Goal: Task Accomplishment & Management: Use online tool/utility

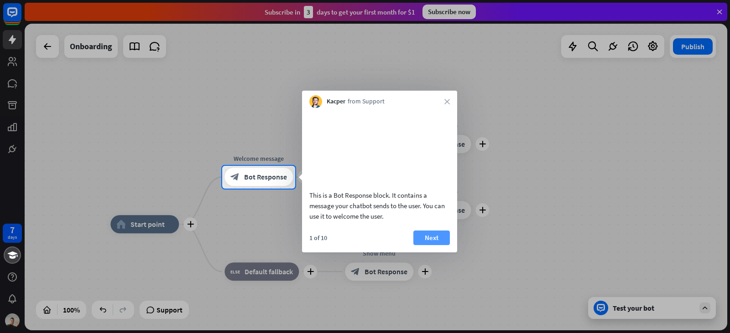
click at [429, 245] on button "Next" at bounding box center [431, 238] width 36 height 15
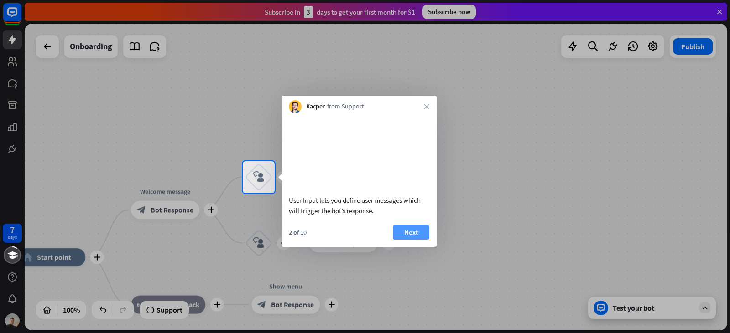
click at [428, 240] on button "Next" at bounding box center [411, 232] width 36 height 15
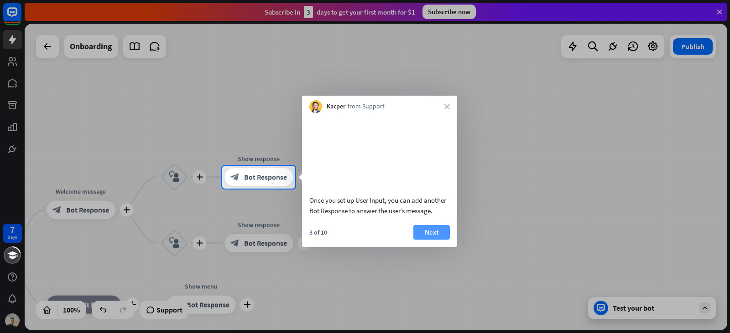
click at [421, 238] on button "Next" at bounding box center [431, 232] width 36 height 15
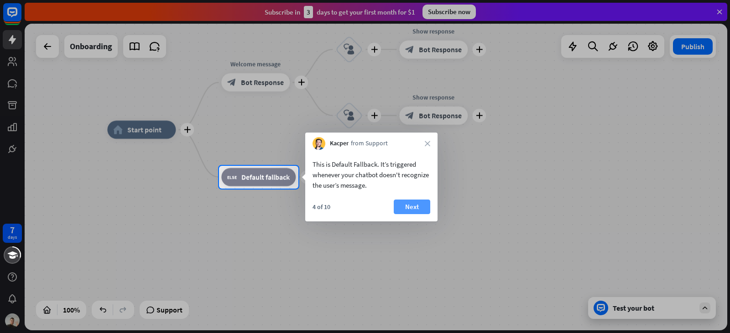
click at [417, 205] on button "Next" at bounding box center [411, 207] width 36 height 15
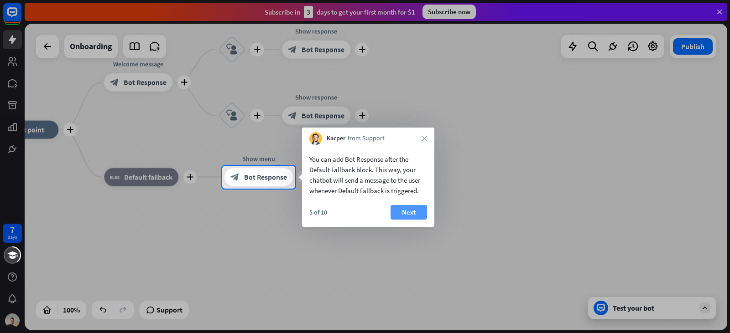
click at [417, 211] on button "Next" at bounding box center [408, 212] width 36 height 15
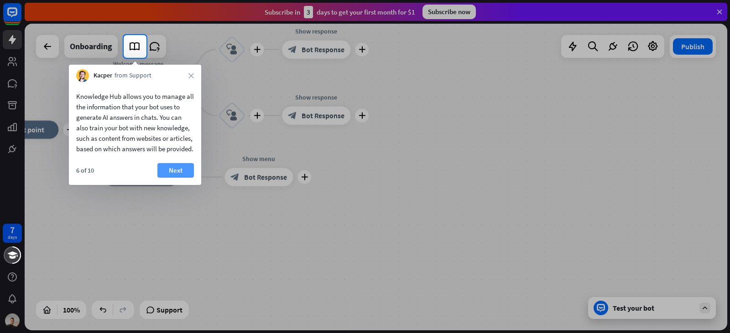
click at [169, 177] on button "Next" at bounding box center [175, 170] width 36 height 15
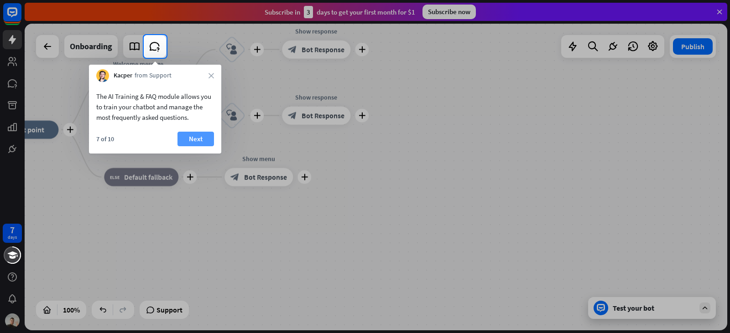
click at [179, 142] on button "Next" at bounding box center [195, 139] width 36 height 15
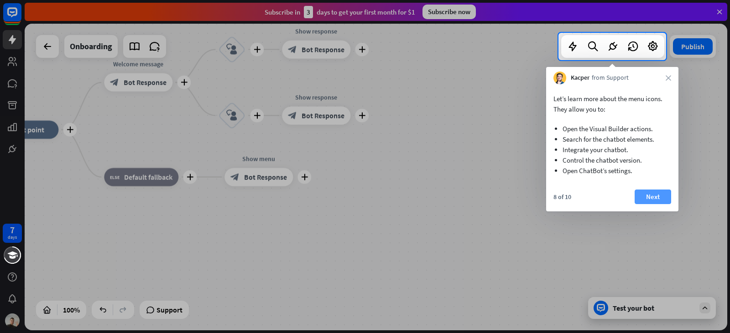
click at [645, 196] on button "Next" at bounding box center [652, 197] width 36 height 15
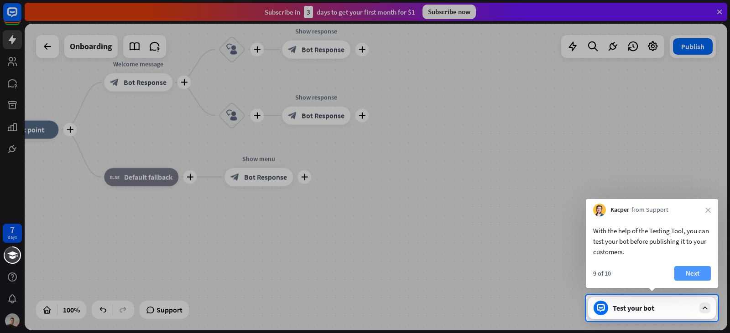
click at [688, 273] on button "Next" at bounding box center [692, 273] width 36 height 15
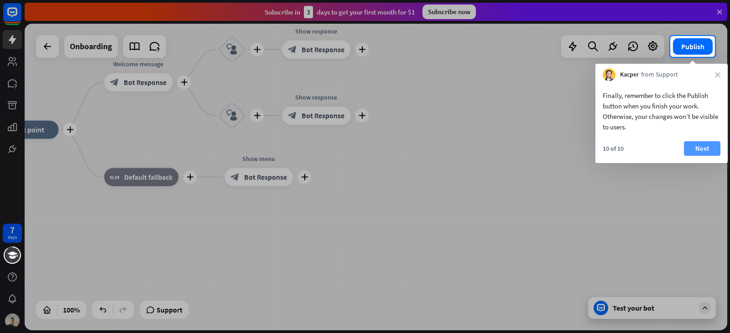
click at [701, 144] on button "Next" at bounding box center [701, 148] width 36 height 15
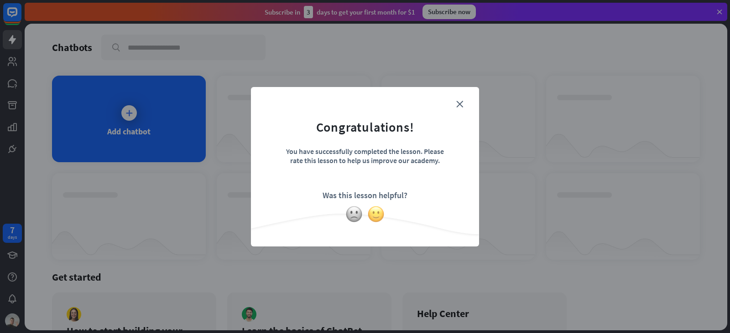
click at [370, 215] on img at bounding box center [375, 214] width 17 height 17
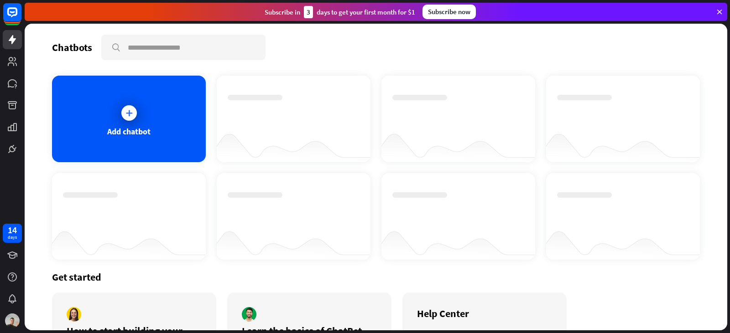
click at [321, 58] on div "Thanks for making all this better!" at bounding box center [365, 166] width 730 height 333
click at [721, 10] on icon at bounding box center [719, 12] width 8 height 8
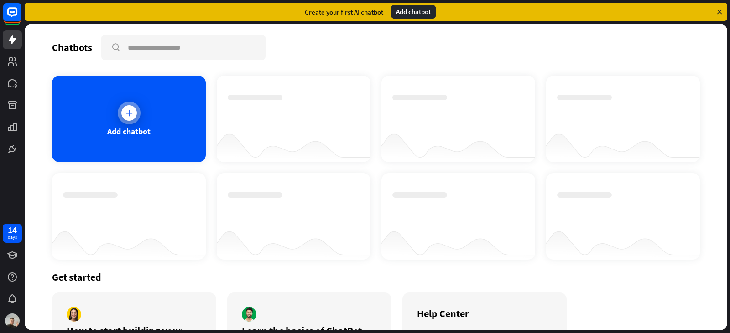
click at [140, 117] on div "Add chatbot" at bounding box center [129, 119] width 154 height 87
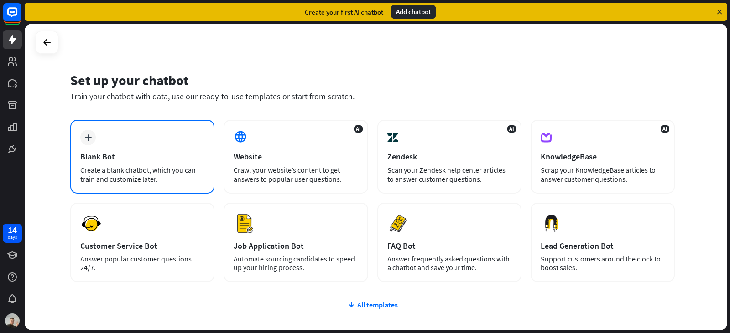
click at [130, 145] on div "plus Blank Bot Create a blank chatbot, which you can train and customize later." at bounding box center [142, 157] width 144 height 74
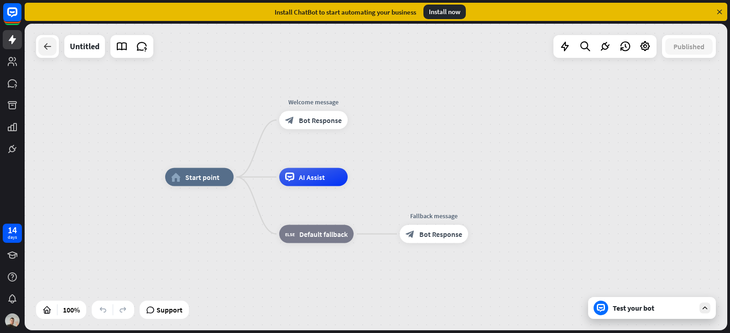
click at [51, 44] on icon at bounding box center [47, 46] width 11 height 11
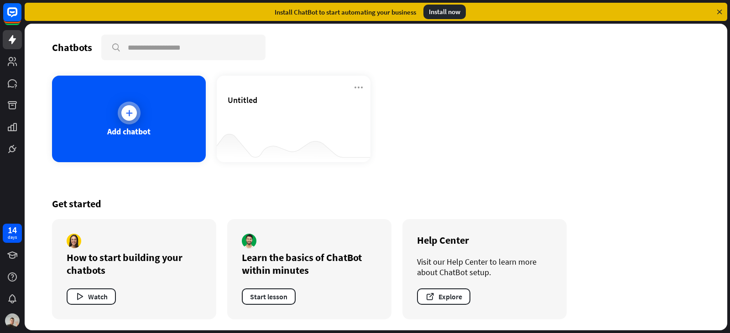
click at [114, 114] on div "Add chatbot" at bounding box center [129, 119] width 154 height 87
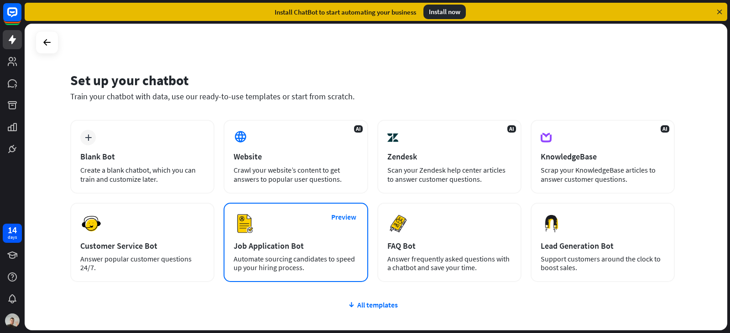
click at [290, 233] on div "Preview Job Application Bot Automate sourcing candidates to speed up your hirin…" at bounding box center [295, 242] width 144 height 79
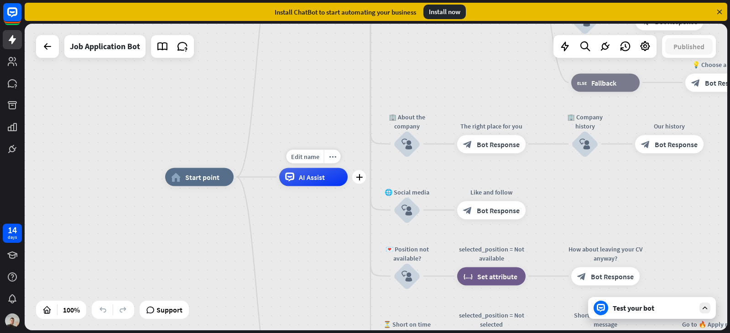
click at [308, 177] on span "AI Assist" at bounding box center [312, 177] width 26 height 9
click at [279, 85] on div "home_2 Start point Welcome message block_bot_response Bot Response ✨ Main menu …" at bounding box center [376, 177] width 702 height 307
click at [720, 13] on icon at bounding box center [719, 12] width 8 height 8
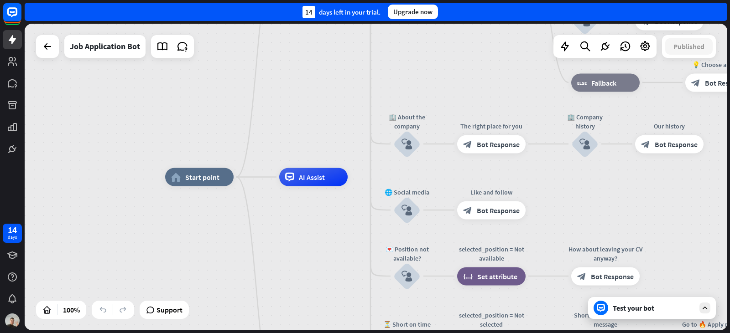
click at [39, 35] on div "home_2 Start point Welcome message block_bot_response Bot Response ✨ Main menu …" at bounding box center [376, 177] width 702 height 307
click at [38, 48] on div at bounding box center [47, 46] width 23 height 23
click at [42, 46] on icon at bounding box center [47, 46] width 11 height 11
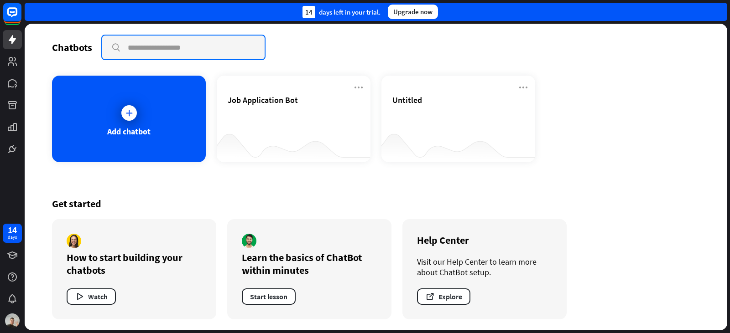
click at [228, 58] on input "text" at bounding box center [183, 48] width 162 height 24
type input "******"
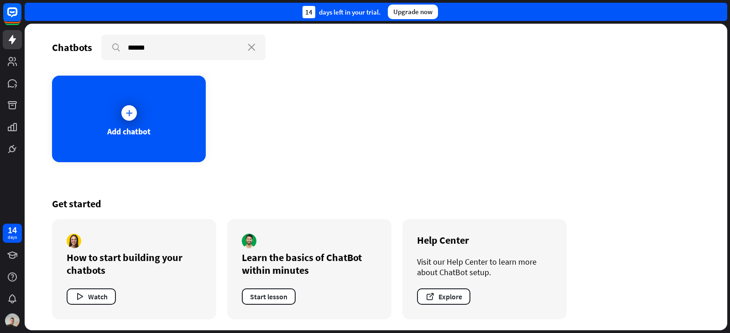
click at [235, 137] on div "Add chatbot" at bounding box center [375, 119] width 647 height 87
click at [161, 136] on div "Add chatbot" at bounding box center [129, 119] width 154 height 87
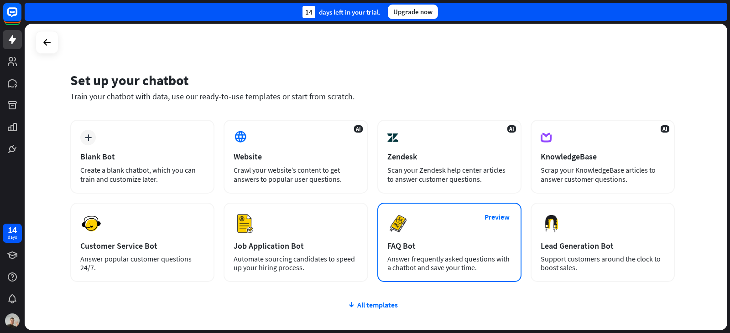
scroll to position [61, 0]
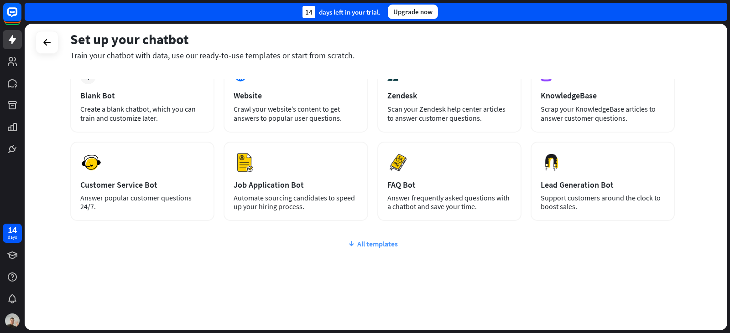
click at [369, 246] on div "All templates" at bounding box center [372, 243] width 604 height 9
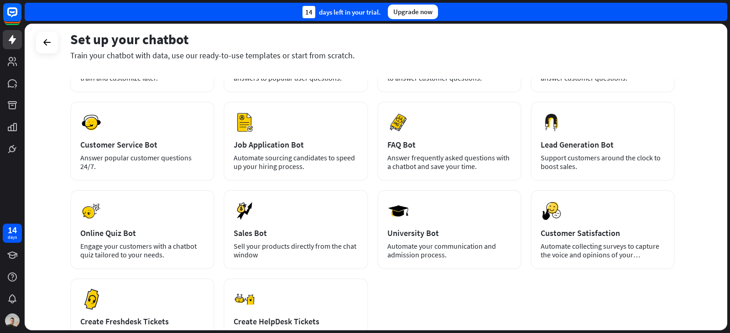
scroll to position [10, 0]
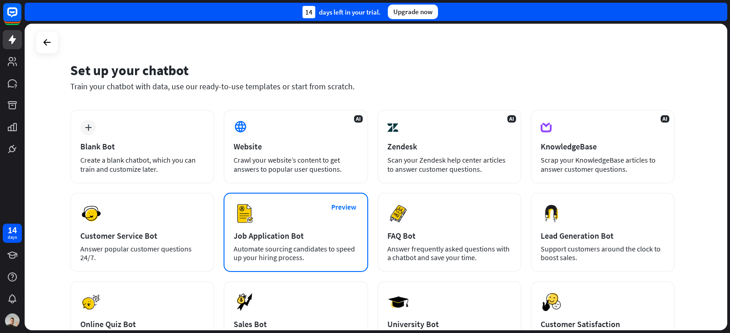
click at [299, 246] on div "Automate sourcing candidates to speed up your hiring process." at bounding box center [295, 253] width 124 height 17
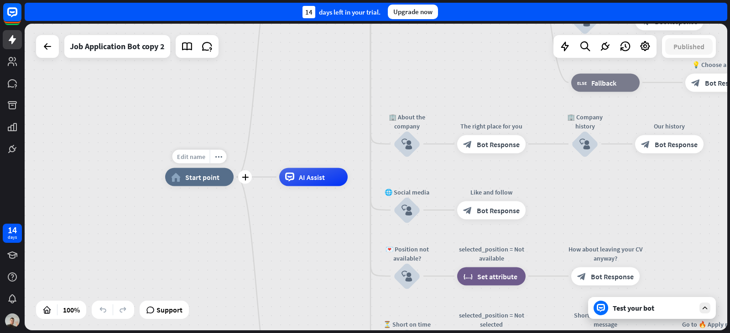
click at [193, 159] on span "Edit name" at bounding box center [191, 157] width 28 height 8
type input "******"
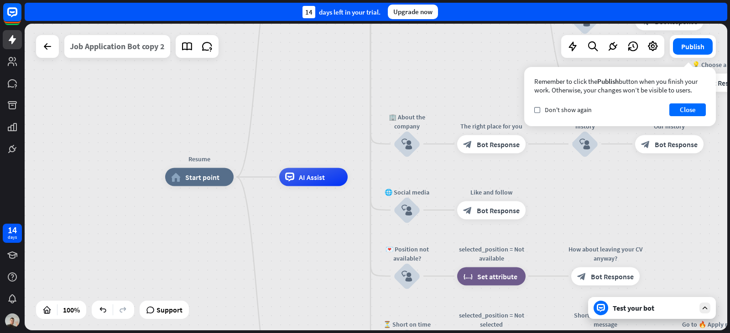
click at [139, 47] on div "Job Application Bot copy 2" at bounding box center [117, 46] width 95 height 23
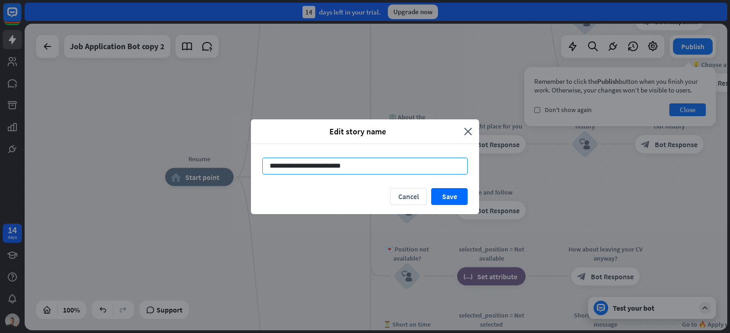
click at [446, 171] on input "**********" at bounding box center [364, 166] width 205 height 17
type input "*"
type input "******"
click at [471, 133] on icon "close" at bounding box center [468, 131] width 8 height 10
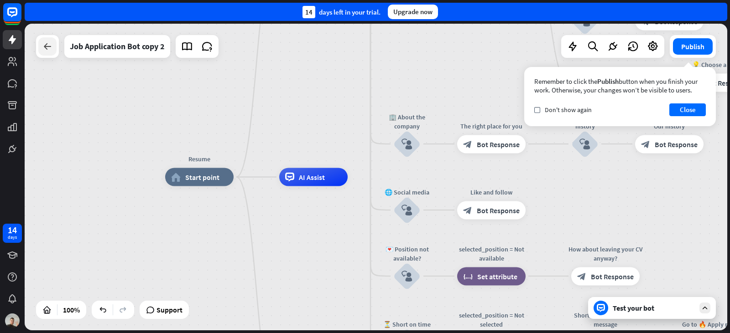
click at [45, 50] on icon at bounding box center [47, 46] width 11 height 11
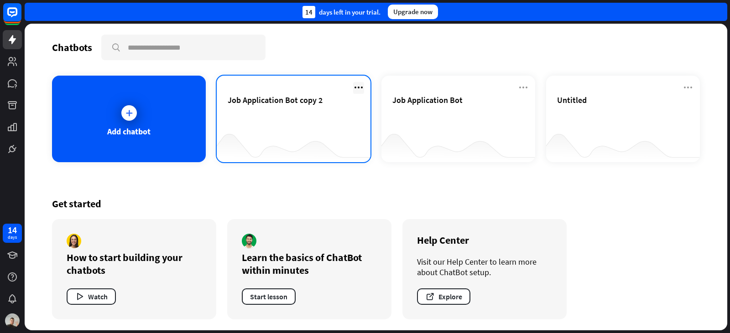
click at [358, 85] on icon at bounding box center [358, 87] width 11 height 11
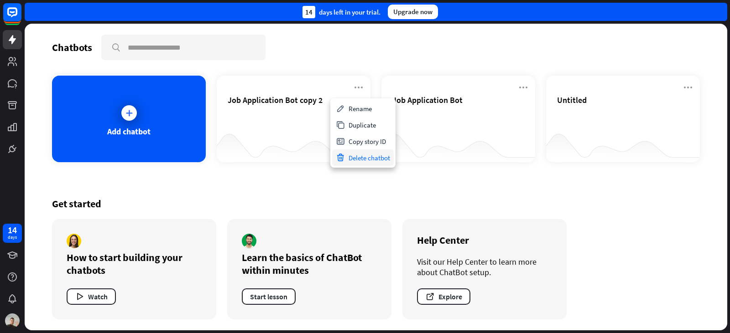
click at [358, 158] on div "Delete chatbot" at bounding box center [363, 158] width 62 height 16
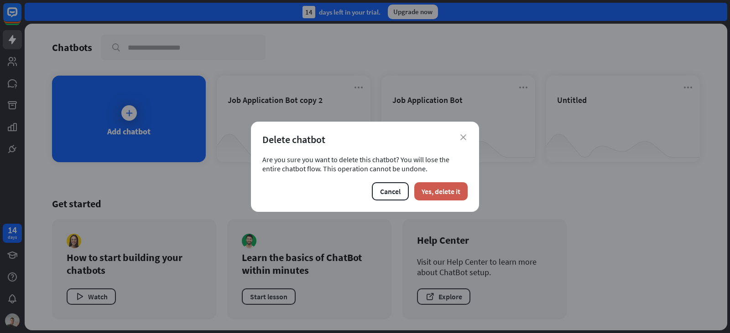
click at [457, 189] on button "Yes, delete it" at bounding box center [440, 191] width 53 height 18
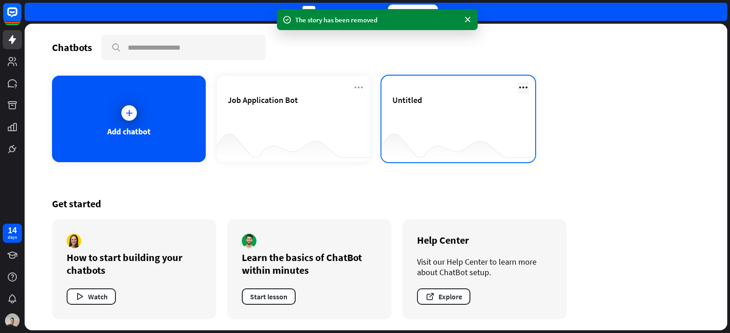
click at [524, 88] on icon at bounding box center [523, 87] width 11 height 11
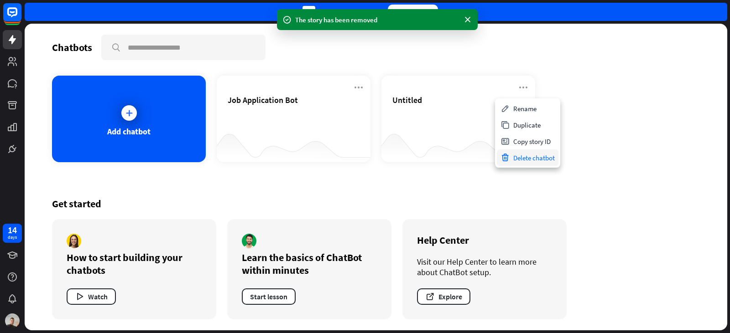
click at [514, 155] on div "Delete chatbot" at bounding box center [528, 158] width 62 height 16
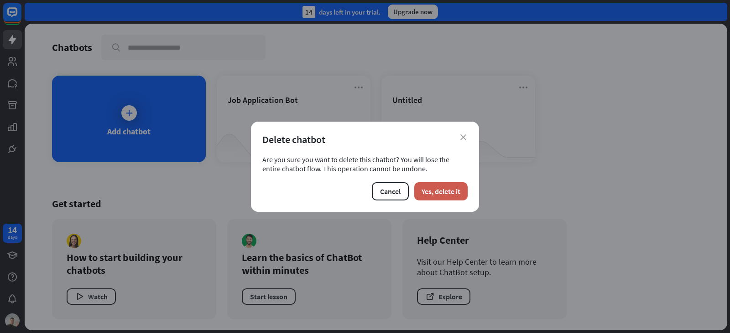
click at [449, 192] on button "Yes, delete it" at bounding box center [440, 191] width 53 height 18
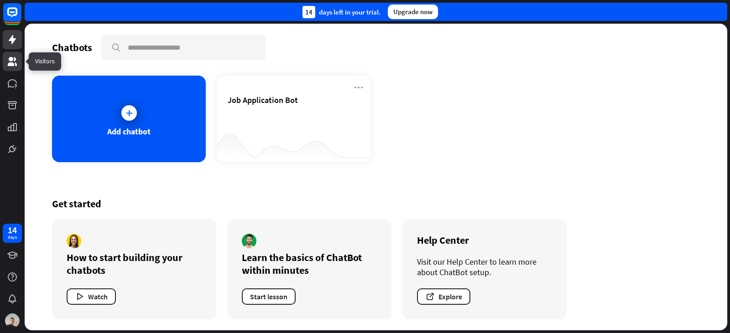
click at [10, 67] on link at bounding box center [12, 61] width 19 height 19
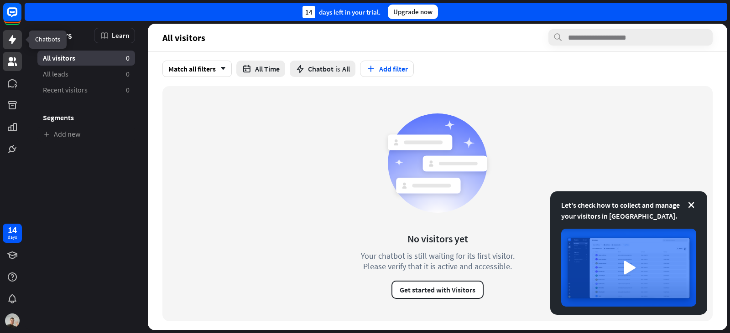
click at [5, 44] on link at bounding box center [12, 39] width 19 height 19
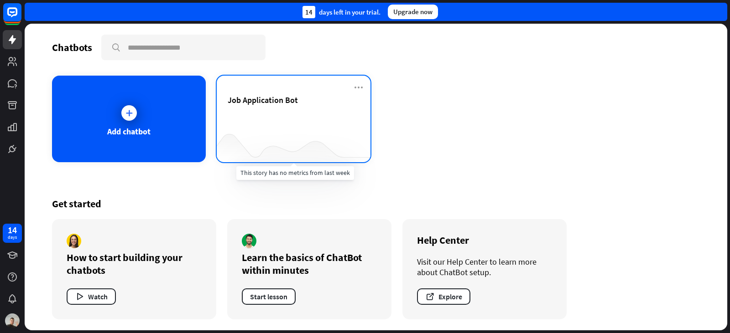
click at [242, 140] on div at bounding box center [294, 144] width 154 height 35
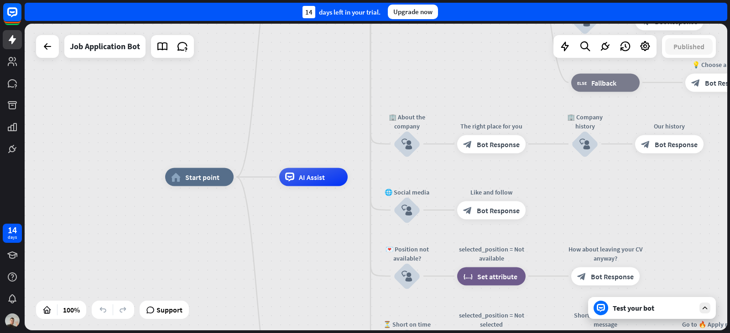
click at [664, 310] on div "Test your bot" at bounding box center [653, 308] width 82 height 9
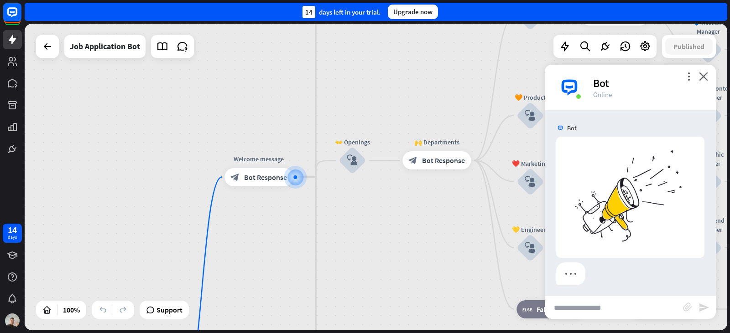
click at [614, 310] on input "text" at bounding box center [613, 307] width 138 height 23
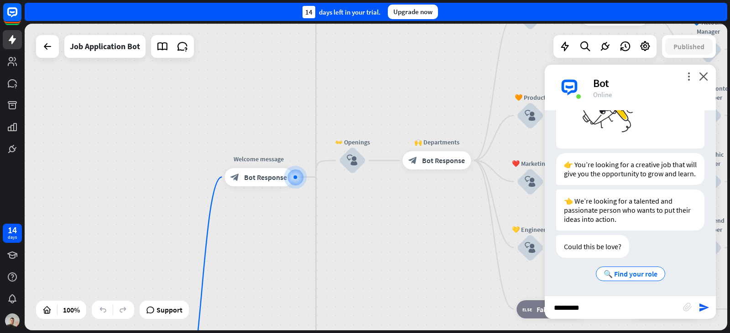
scroll to position [114, 0]
type input "**********"
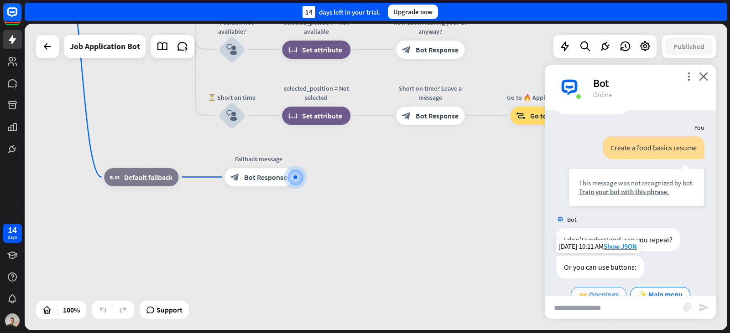
scroll to position [278, 0]
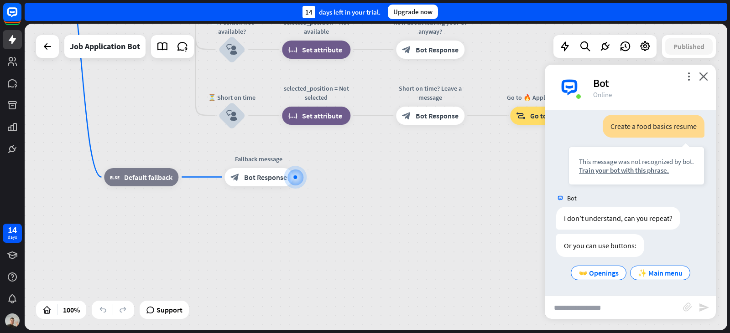
click at [605, 304] on input "text" at bounding box center [613, 307] width 138 height 23
type input "*"
click at [658, 266] on div "✨ Main menu" at bounding box center [660, 273] width 60 height 15
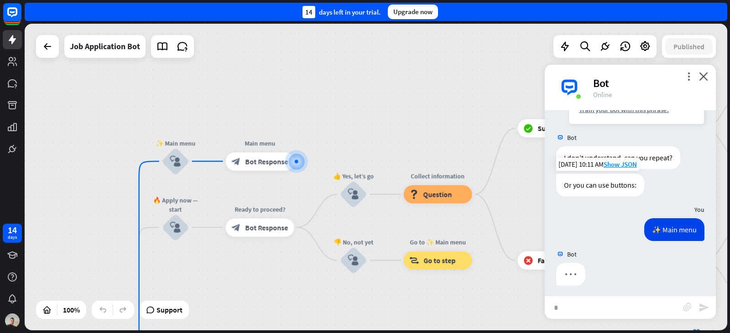
scroll to position [342, 0]
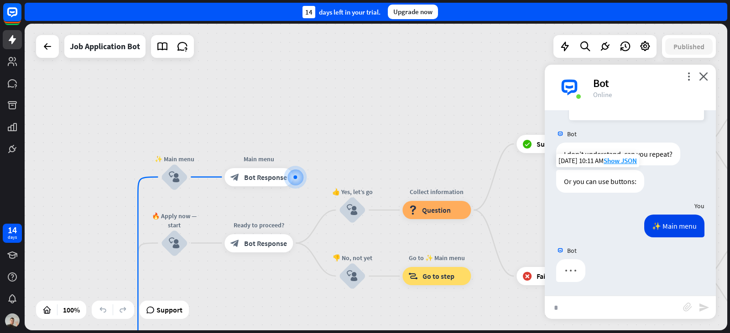
click at [576, 307] on input "*" at bounding box center [613, 307] width 138 height 23
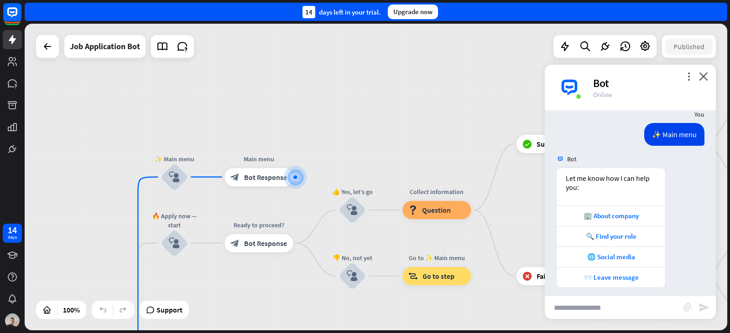
scroll to position [440, 0]
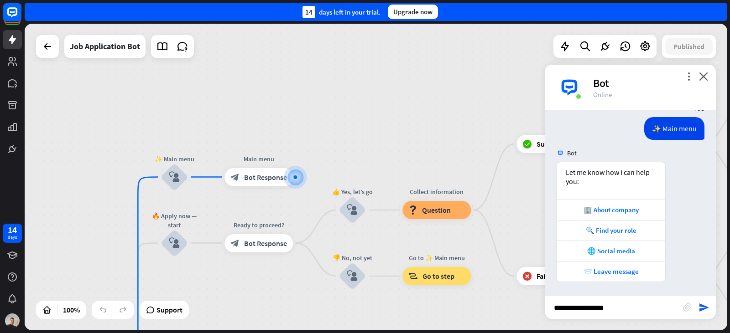
type input "**********"
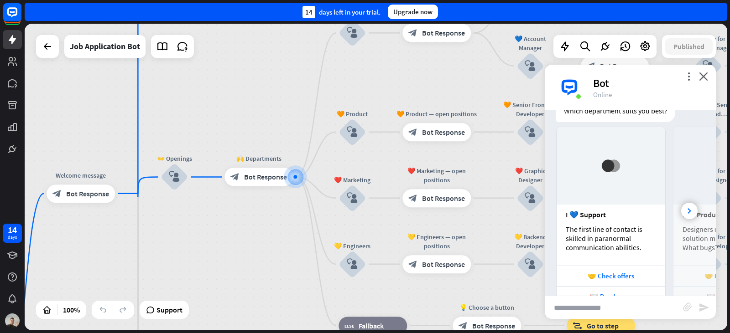
scroll to position [735, 0]
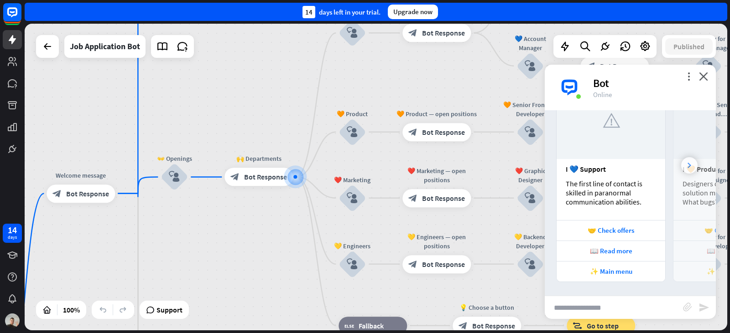
click at [681, 163] on div at bounding box center [689, 165] width 16 height 16
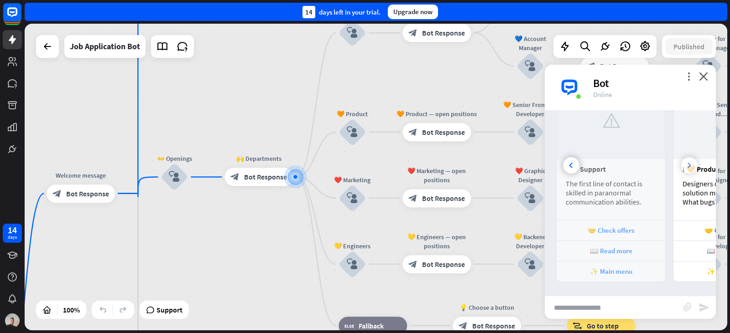
scroll to position [0, 101]
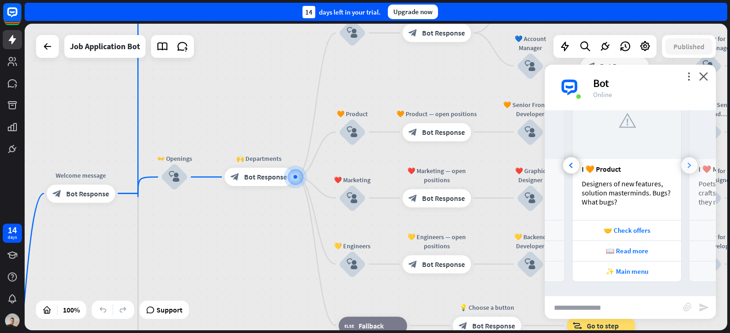
click at [681, 163] on div at bounding box center [689, 165] width 16 height 16
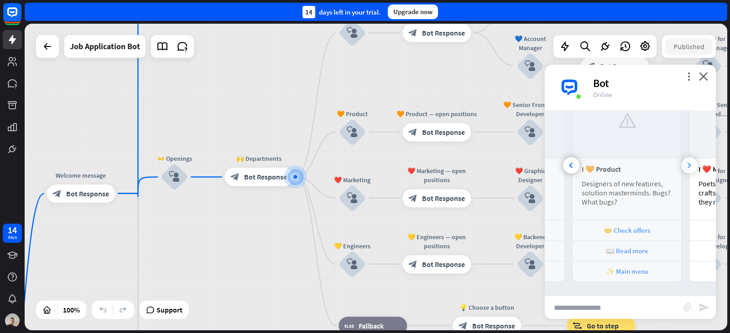
scroll to position [0, 217]
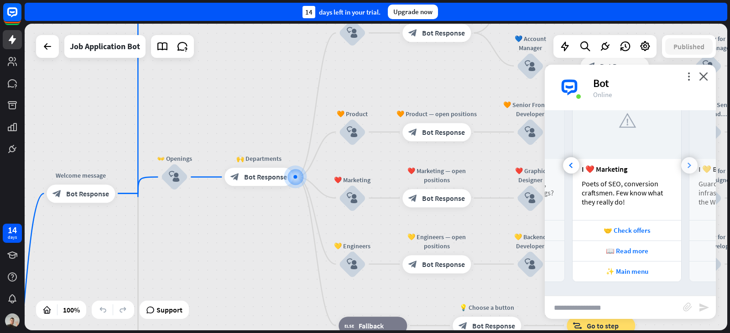
click at [681, 163] on div at bounding box center [689, 165] width 16 height 16
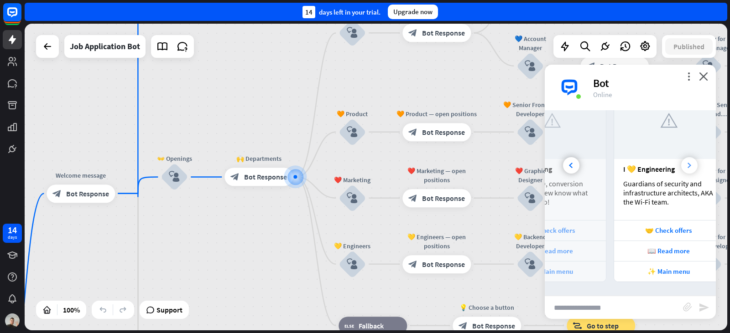
scroll to position [0, 318]
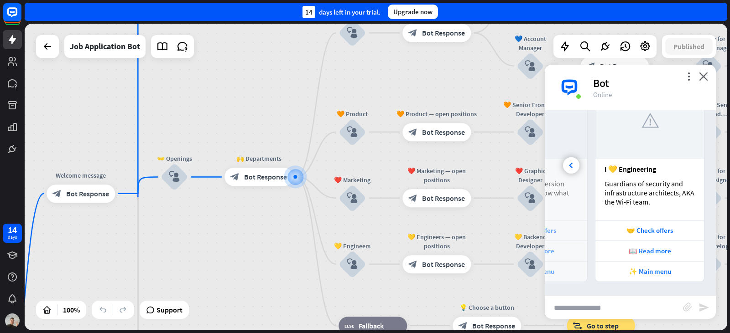
click at [678, 163] on div "I 💛 Engineering Guardians of security and infrastructure architects, AKA the Wi…" at bounding box center [649, 189] width 109 height 61
click at [569, 161] on div at bounding box center [571, 165] width 16 height 16
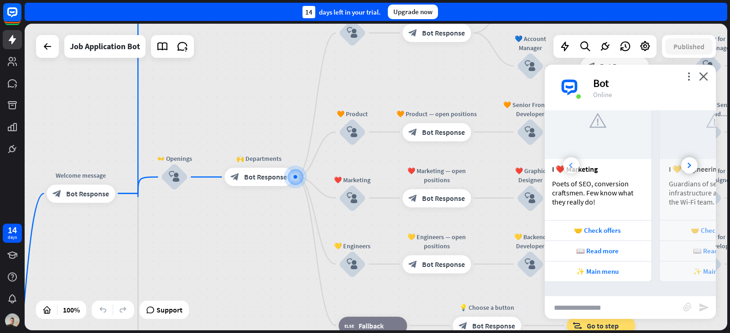
scroll to position [0, 217]
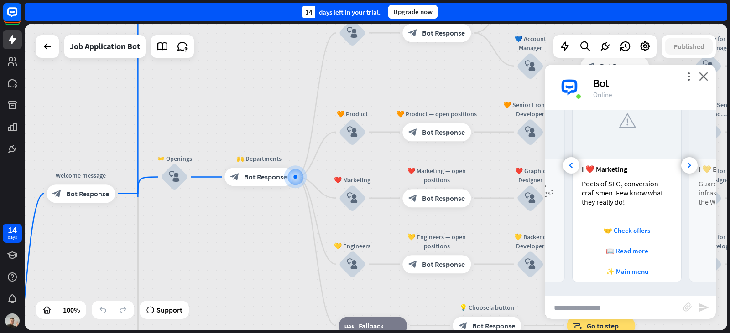
click at [624, 160] on div "I ❤️ Marketing Poets of SEO, conversion craftsmen. Few know what they really do!" at bounding box center [626, 189] width 109 height 61
click at [573, 166] on div at bounding box center [571, 165] width 16 height 16
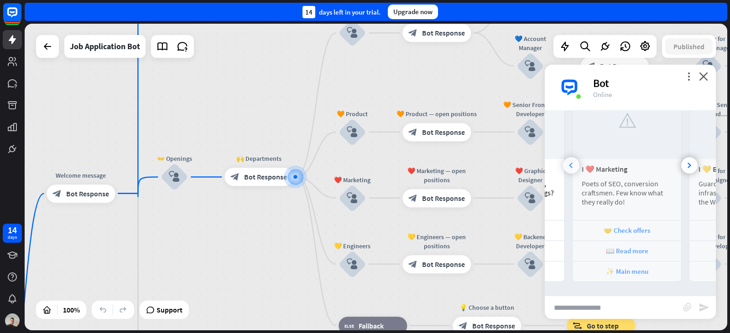
scroll to position [0, 101]
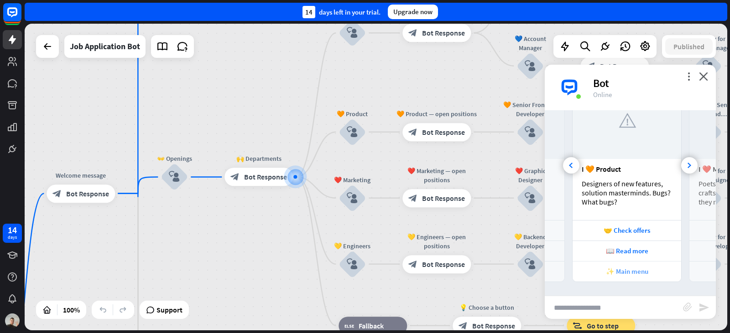
click at [606, 274] on div "✨ Main menu" at bounding box center [626, 271] width 99 height 9
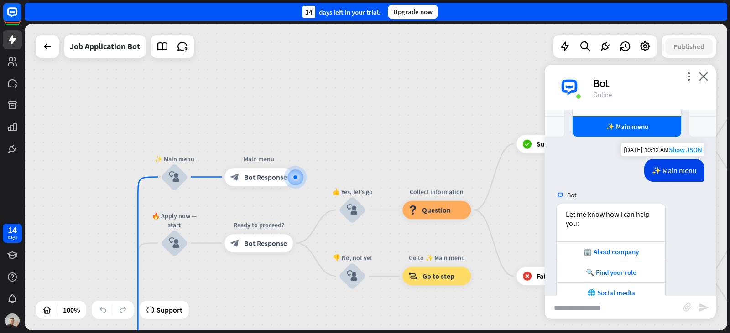
scroll to position [785, 0]
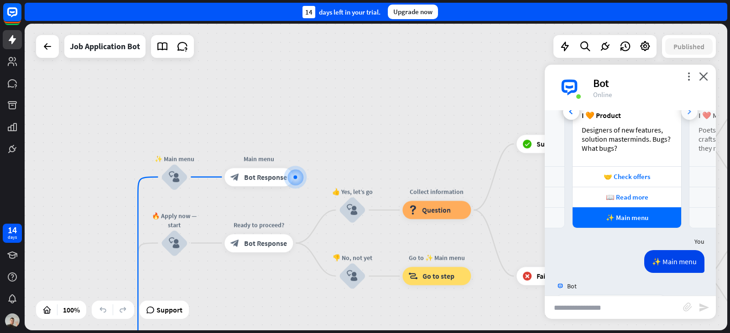
click at [681, 118] on div at bounding box center [689, 112] width 16 height 16
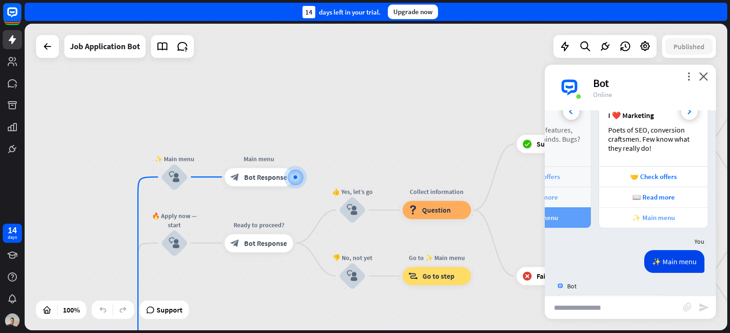
scroll to position [0, 217]
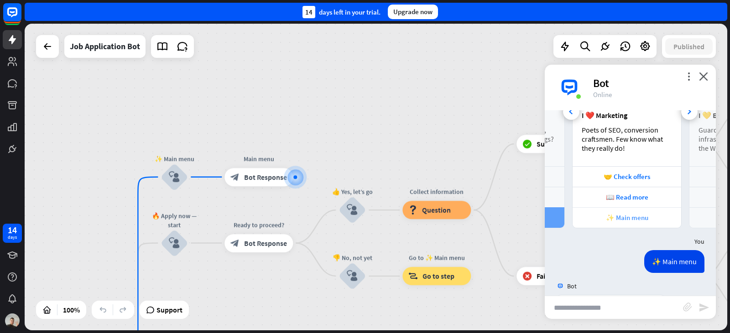
click at [632, 222] on div "✨ Main menu" at bounding box center [626, 217] width 99 height 9
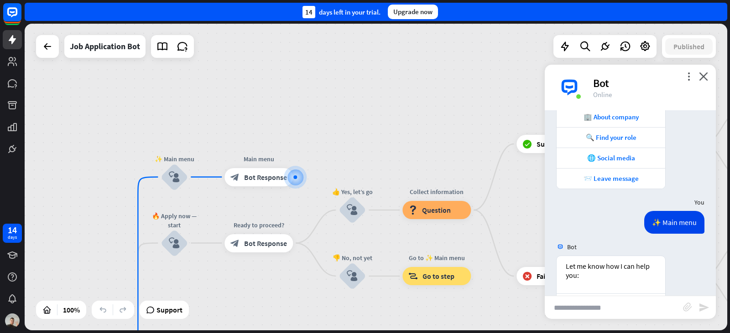
scroll to position [1109, 0]
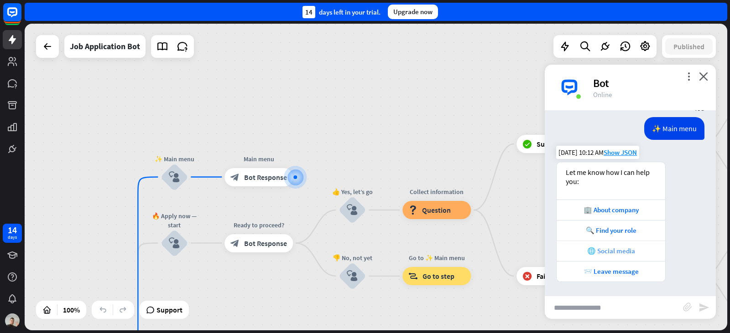
click at [600, 251] on div "🌐 Social media" at bounding box center [610, 251] width 99 height 9
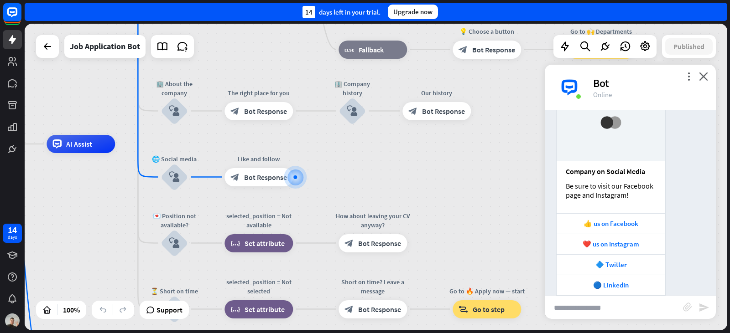
scroll to position [1408, 0]
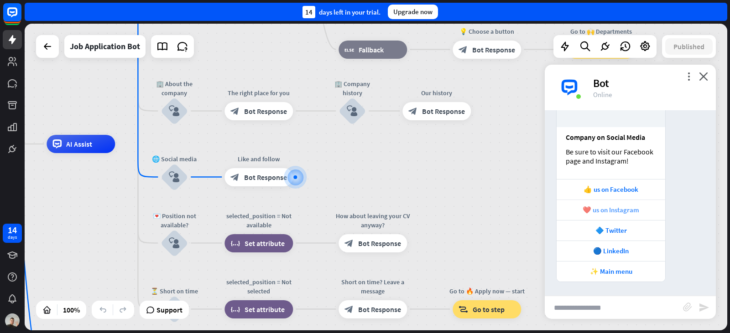
click at [614, 209] on div "❤️ us on Instagram" at bounding box center [610, 210] width 99 height 9
click at [605, 316] on input "text" at bounding box center [613, 307] width 138 height 23
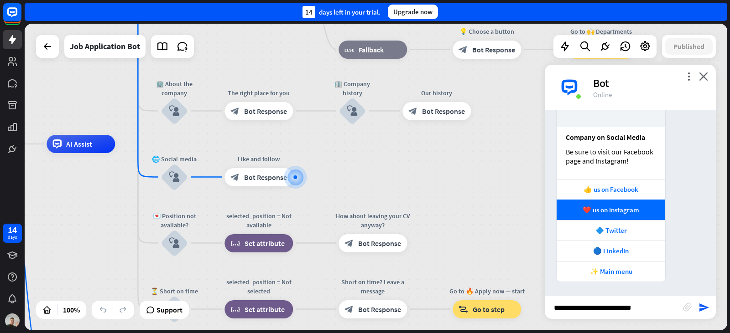
type input "**********"
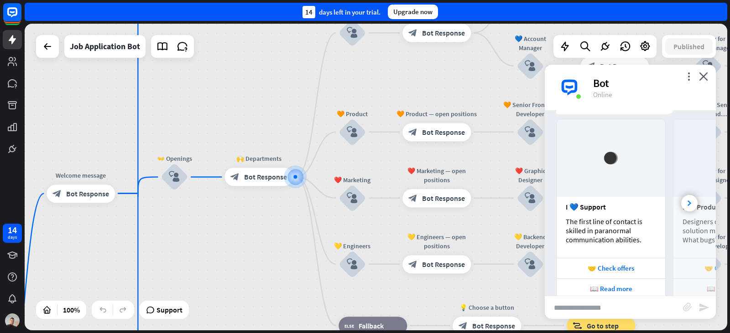
scroll to position [1703, 0]
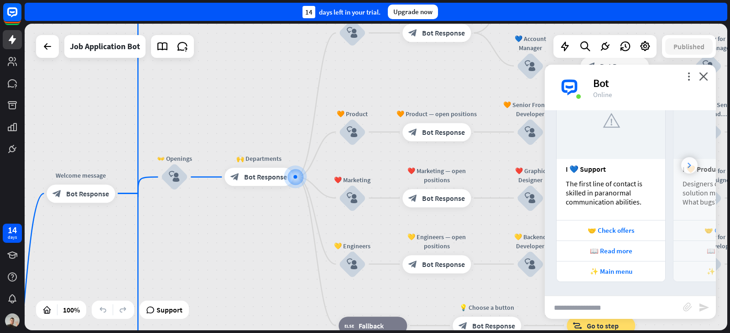
click at [681, 171] on div at bounding box center [689, 165] width 16 height 16
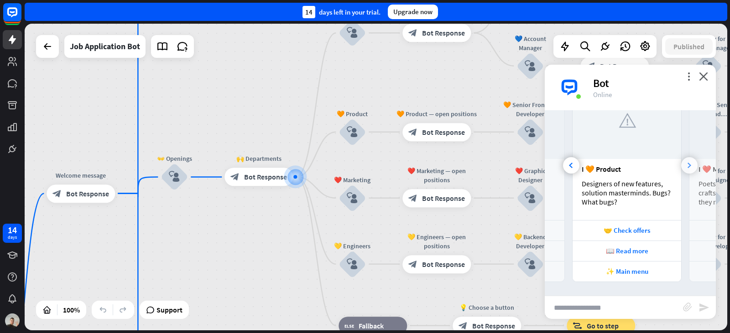
click at [681, 171] on div at bounding box center [689, 165] width 16 height 16
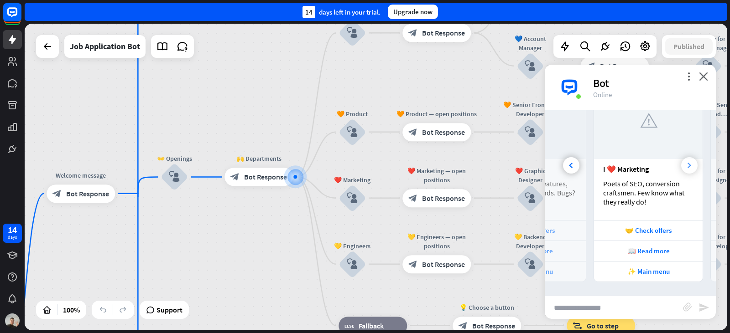
scroll to position [0, 217]
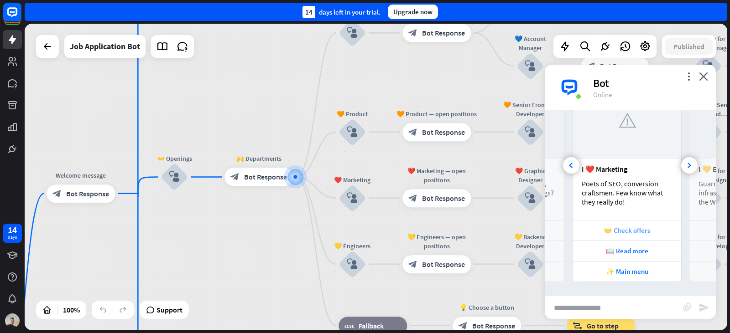
click at [646, 227] on div "🤝 Check offers" at bounding box center [626, 230] width 99 height 9
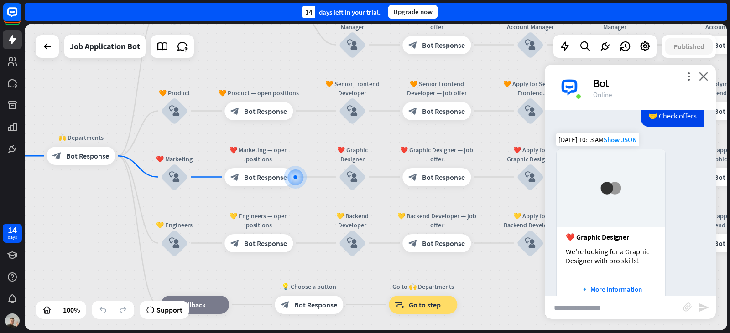
scroll to position [1941, 0]
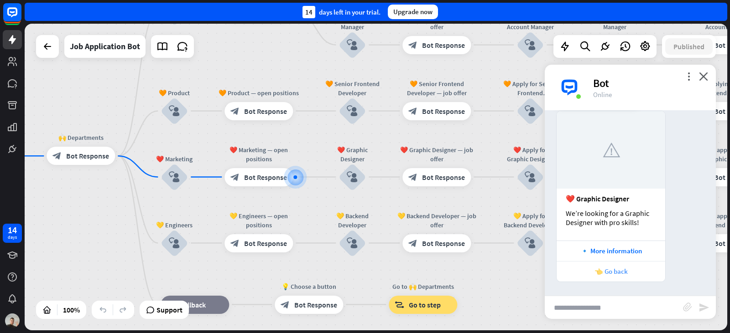
click at [615, 272] on div "👈 Go back" at bounding box center [610, 271] width 99 height 9
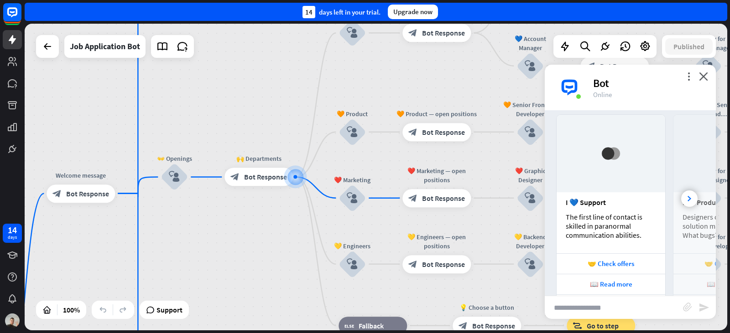
scroll to position [2236, 0]
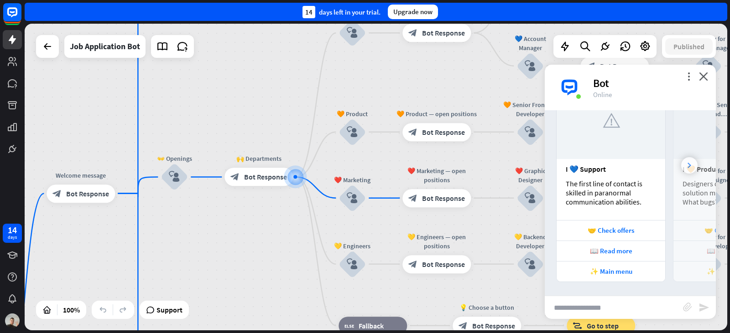
click at [686, 166] on div at bounding box center [689, 165] width 16 height 16
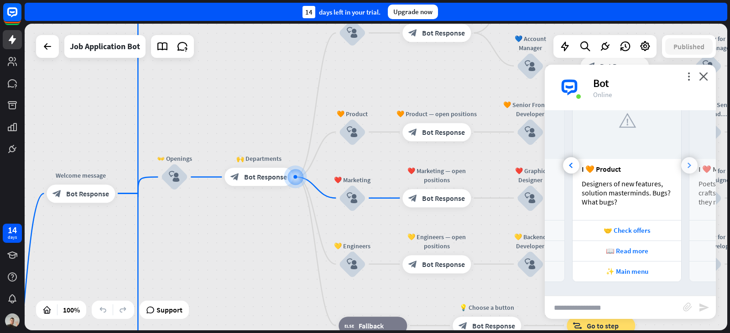
click at [686, 166] on div at bounding box center [689, 165] width 16 height 16
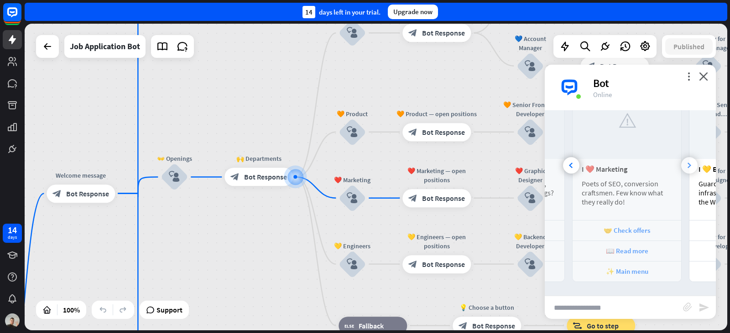
scroll to position [0, 318]
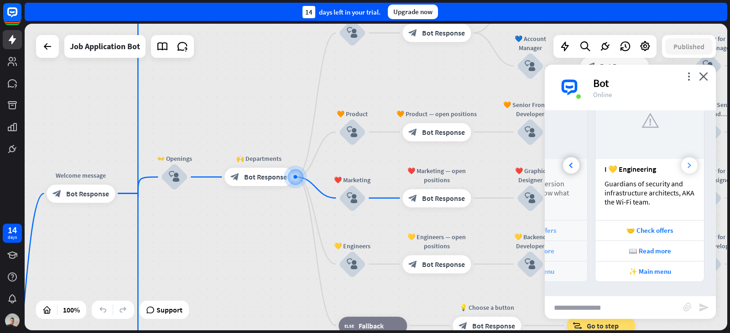
click at [686, 166] on div at bounding box center [689, 165] width 16 height 16
click at [686, 166] on div "I 💛 Engineering" at bounding box center [649, 169] width 90 height 9
click at [703, 82] on div "Bot" at bounding box center [649, 83] width 112 height 14
click at [704, 78] on icon "close" at bounding box center [703, 76] width 9 height 9
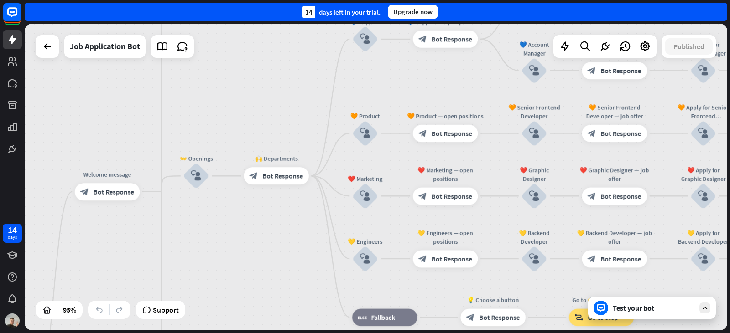
click at [622, 308] on div "Test your bot" at bounding box center [653, 308] width 82 height 9
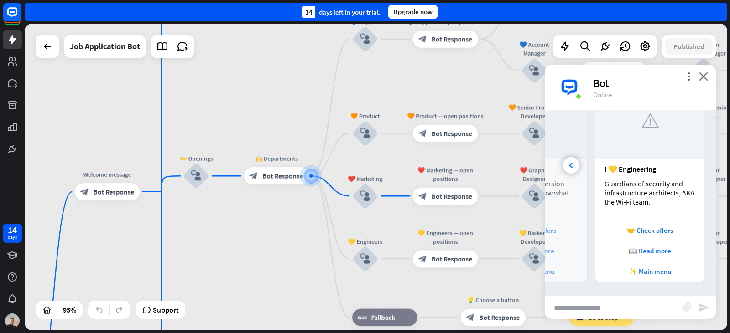
scroll to position [2231, 0]
click at [704, 81] on div "Bot" at bounding box center [649, 83] width 112 height 14
click at [704, 77] on icon "close" at bounding box center [703, 76] width 9 height 9
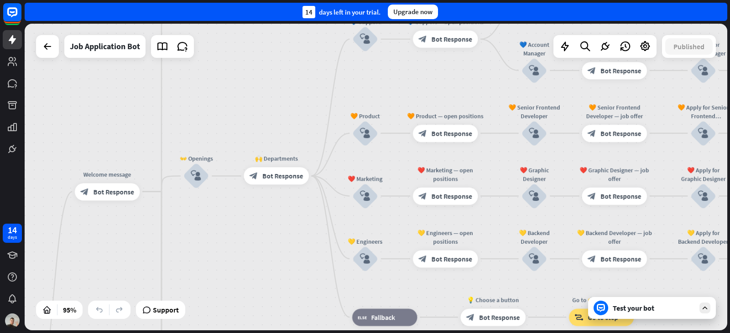
click at [643, 311] on div "Test your bot" at bounding box center [653, 308] width 82 height 9
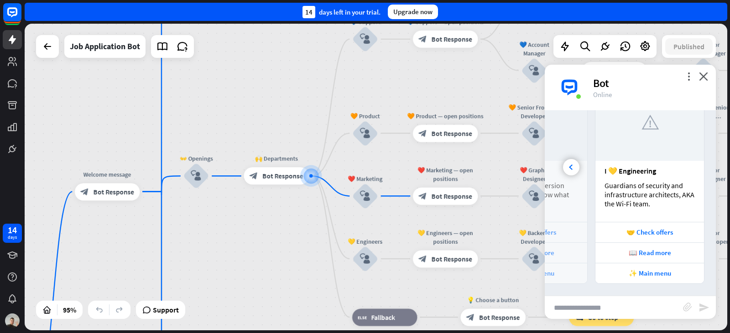
scroll to position [2226, 0]
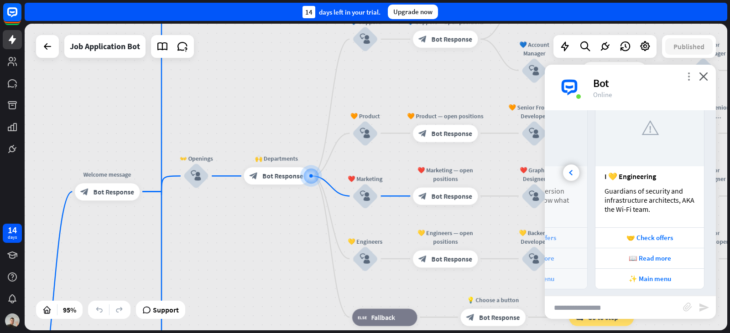
click at [686, 79] on icon "more_vert" at bounding box center [688, 76] width 9 height 9
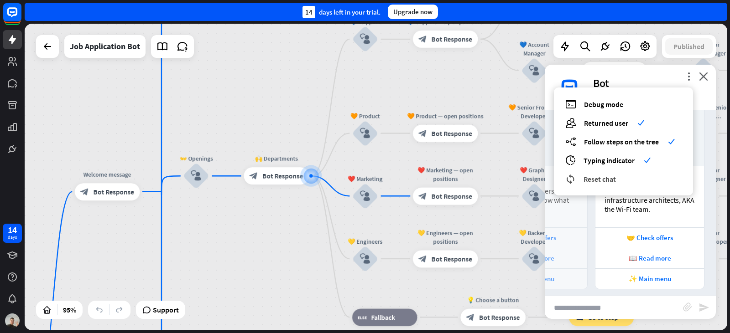
click at [598, 176] on span "Reset chat" at bounding box center [599, 179] width 32 height 9
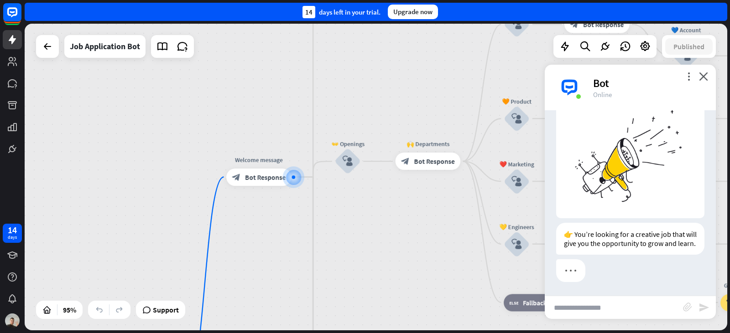
scroll to position [43, 0]
click at [297, 176] on div "plus" at bounding box center [301, 177] width 13 height 13
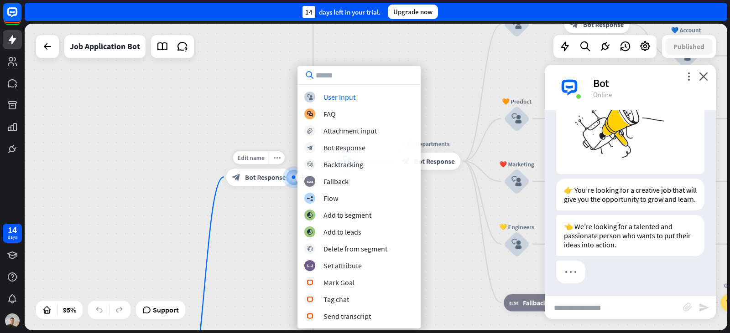
scroll to position [89, 0]
click at [285, 249] on div "home_2 Start point plus Welcome message block_bot_response Bot Response ✨ Main …" at bounding box center [376, 177] width 702 height 307
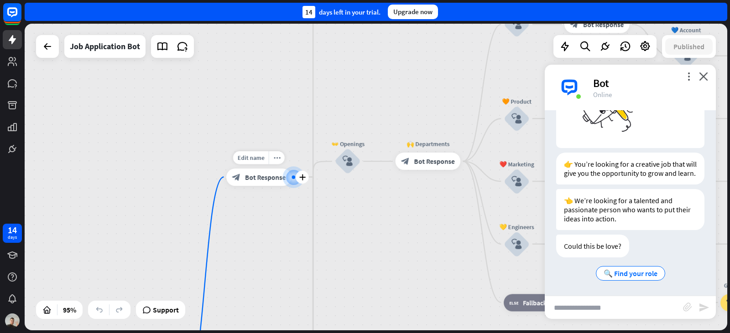
scroll to position [114, 0]
click at [279, 179] on span "Bot Response" at bounding box center [265, 177] width 41 height 9
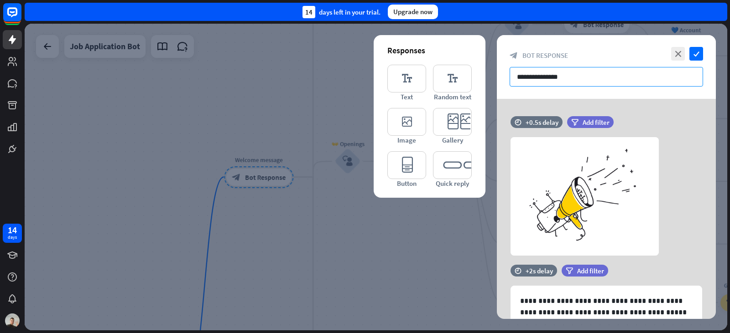
click at [588, 75] on input "**********" at bounding box center [605, 77] width 193 height 20
click at [628, 113] on div "**********" at bounding box center [606, 306] width 219 height 415
click at [595, 125] on span "Add filter" at bounding box center [595, 122] width 27 height 9
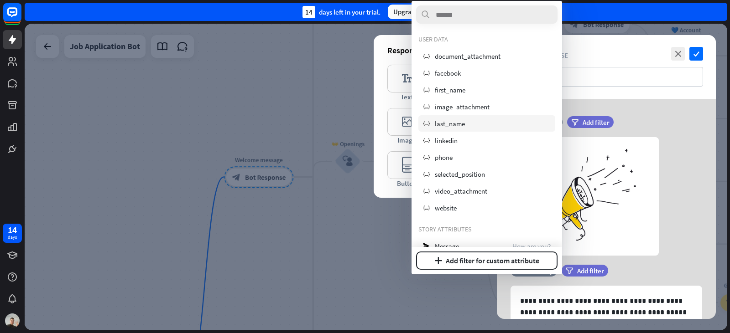
click at [466, 123] on div "variable last_name" at bounding box center [486, 123] width 137 height 16
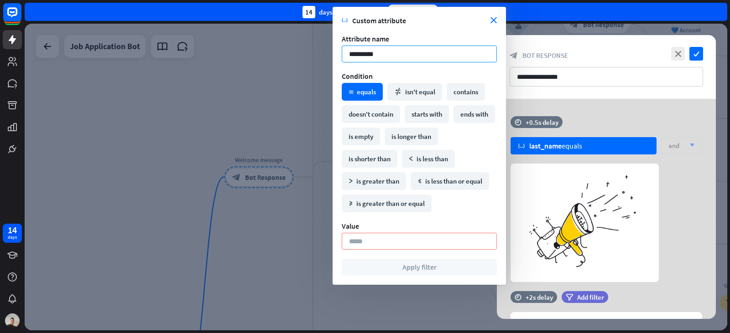
click at [380, 56] on input "*********" at bounding box center [419, 54] width 155 height 17
type input "*"
type input "*****"
click at [417, 247] on input at bounding box center [419, 241] width 155 height 17
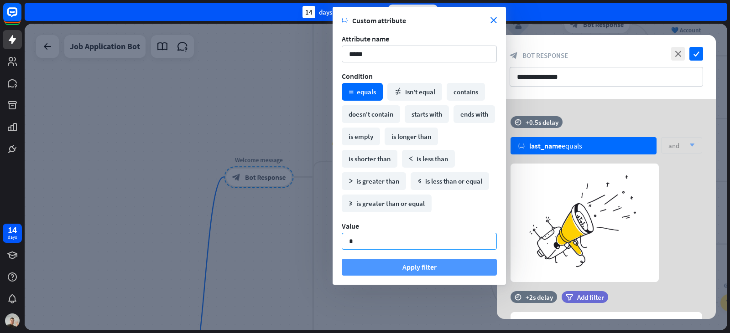
type input "*"
click at [432, 264] on button "Apply filter" at bounding box center [419, 267] width 155 height 17
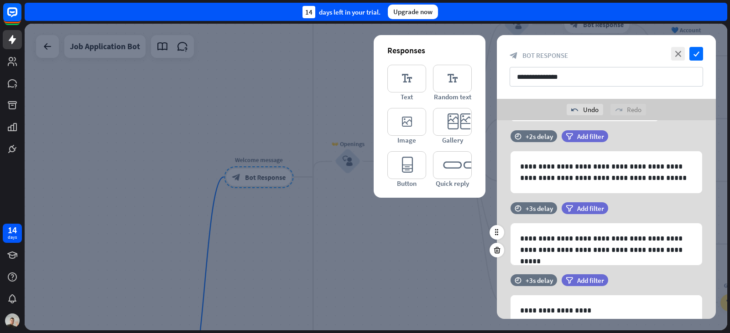
scroll to position [243, 0]
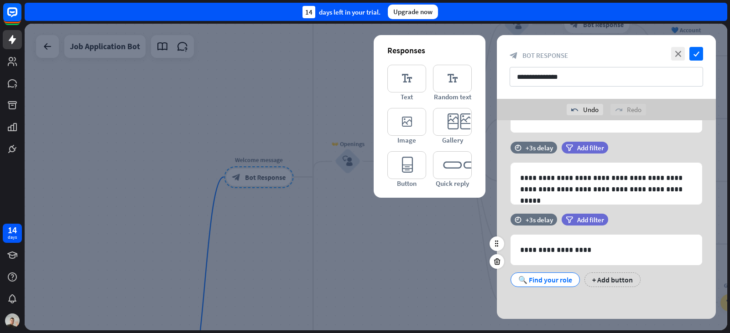
click at [561, 277] on div "🔍 Find your role" at bounding box center [545, 280] width 54 height 14
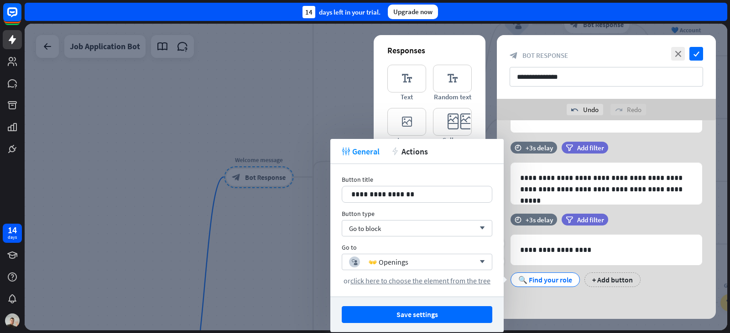
click at [549, 284] on div "🔍 Find your role" at bounding box center [545, 280] width 54 height 14
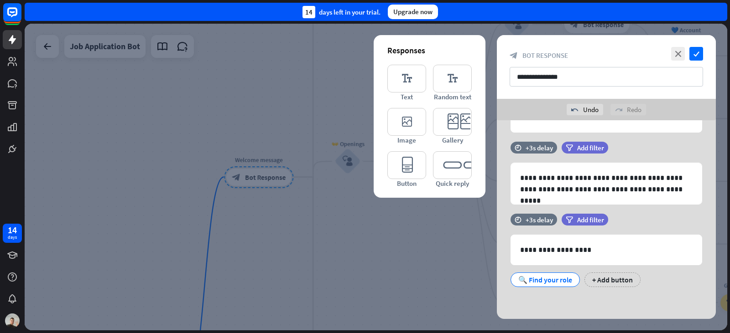
scroll to position [0, 0]
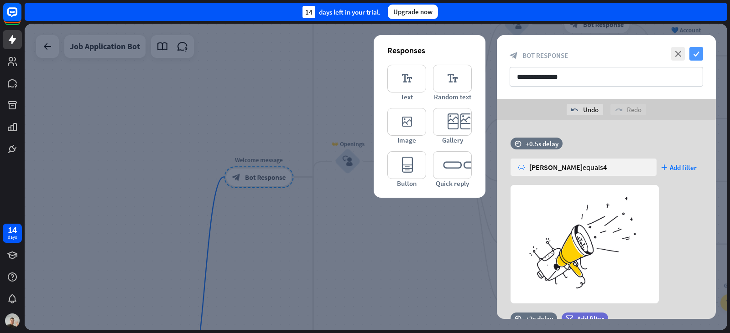
click at [699, 54] on icon "check" at bounding box center [696, 54] width 14 height 14
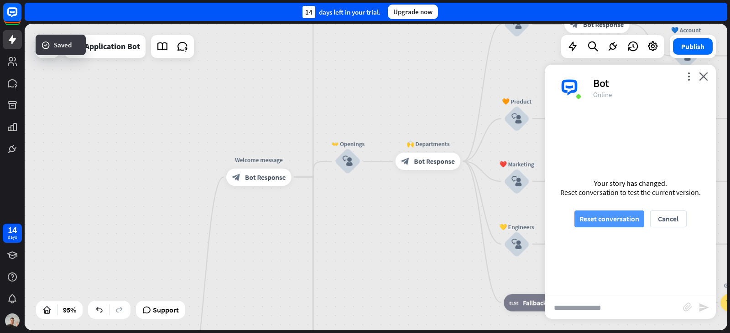
click at [609, 219] on button "Reset conversation" at bounding box center [609, 219] width 70 height 17
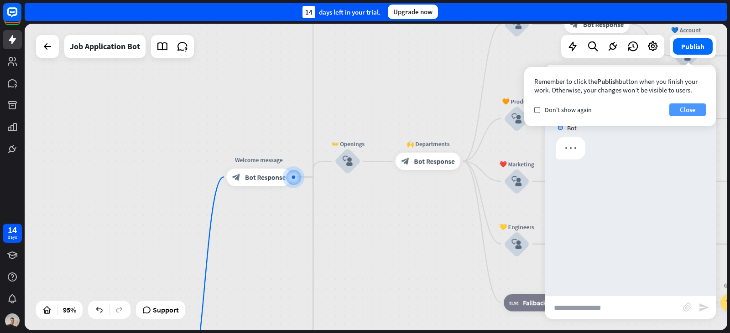
click at [682, 114] on button "Close" at bounding box center [687, 110] width 36 height 13
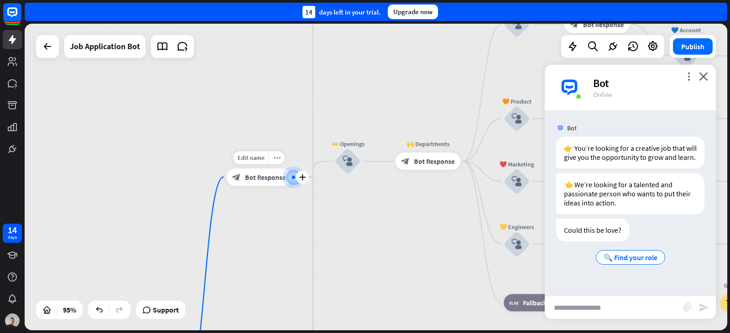
click at [293, 177] on div at bounding box center [293, 177] width 0 height 0
click at [293, 179] on div at bounding box center [294, 178] width 4 height 4
click at [300, 180] on icon "plus" at bounding box center [302, 177] width 6 height 6
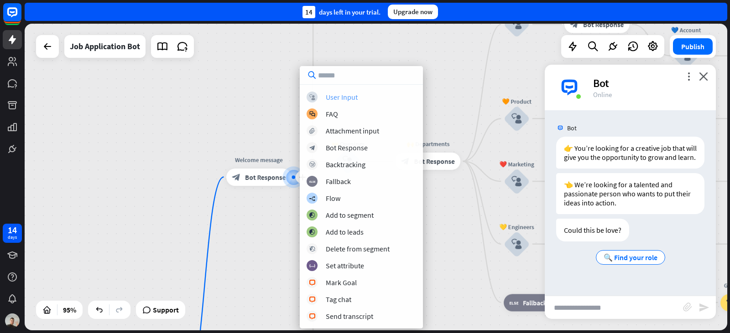
click at [360, 94] on div "block_user_input User Input" at bounding box center [360, 97] width 109 height 11
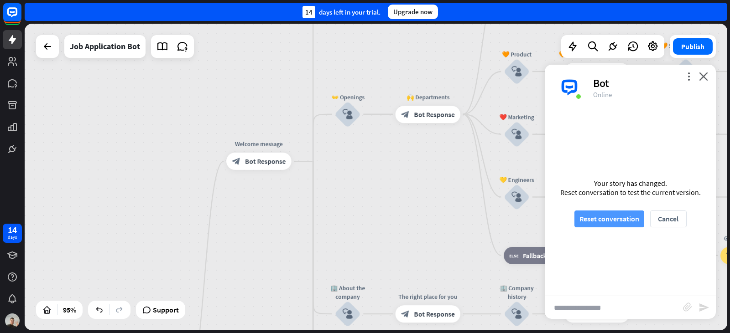
click at [613, 217] on button "Reset conversation" at bounding box center [609, 219] width 70 height 17
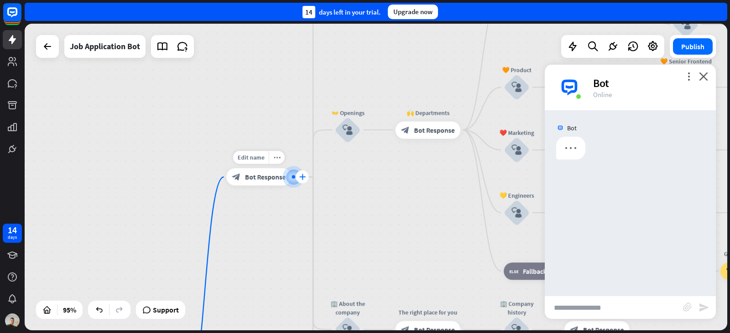
click at [299, 177] on icon "plus" at bounding box center [302, 177] width 6 height 6
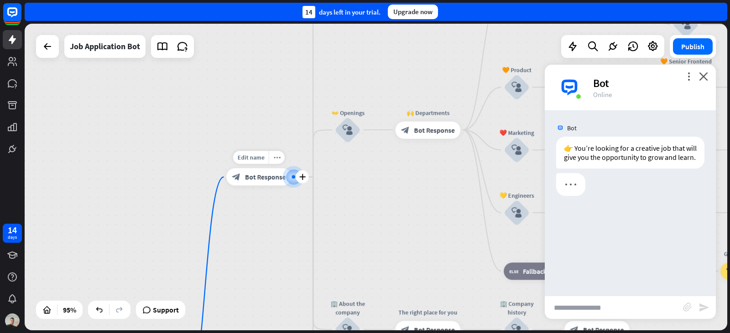
click at [293, 177] on div at bounding box center [293, 177] width 0 height 0
click at [296, 179] on div "plus" at bounding box center [301, 177] width 13 height 13
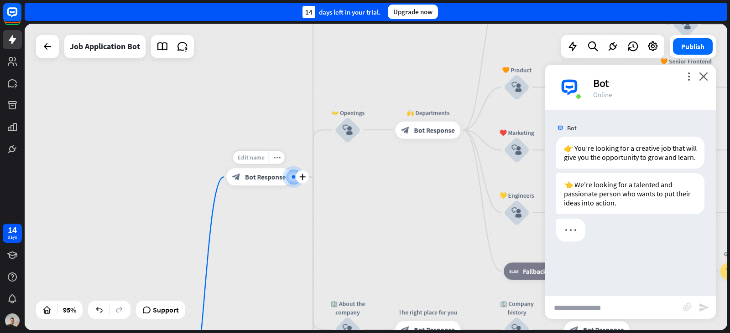
click at [258, 159] on span "Edit name" at bounding box center [250, 158] width 27 height 8
click at [292, 178] on div at bounding box center [294, 178] width 4 height 4
click at [292, 178] on div at bounding box center [293, 178] width 4 height 4
click at [301, 176] on icon "plus" at bounding box center [301, 177] width 6 height 6
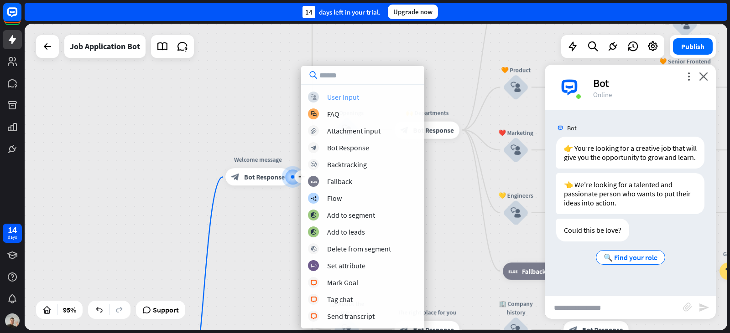
click at [330, 93] on div "User Input" at bounding box center [343, 97] width 32 height 9
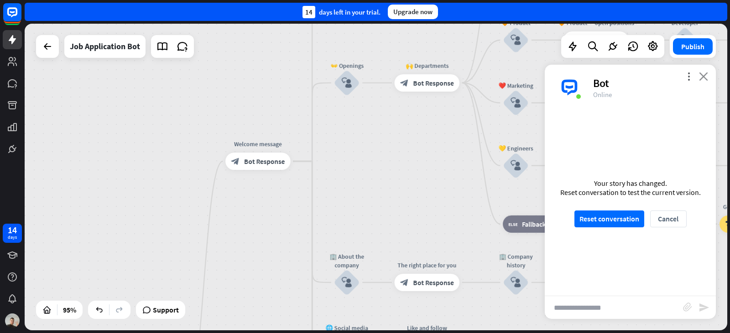
click at [707, 74] on div "more_vert close Bot Online" at bounding box center [629, 88] width 171 height 46
click at [706, 75] on icon "close" at bounding box center [703, 76] width 9 height 9
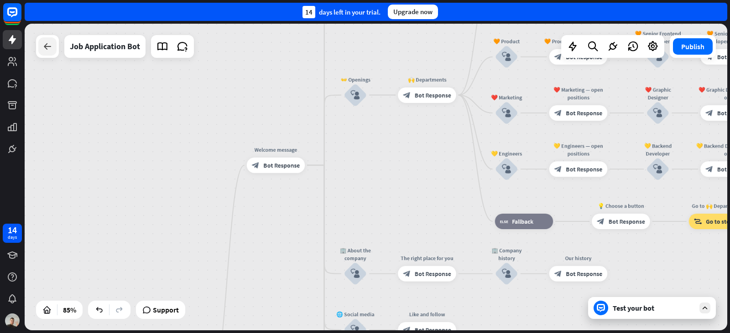
click at [54, 48] on div at bounding box center [47, 46] width 18 height 18
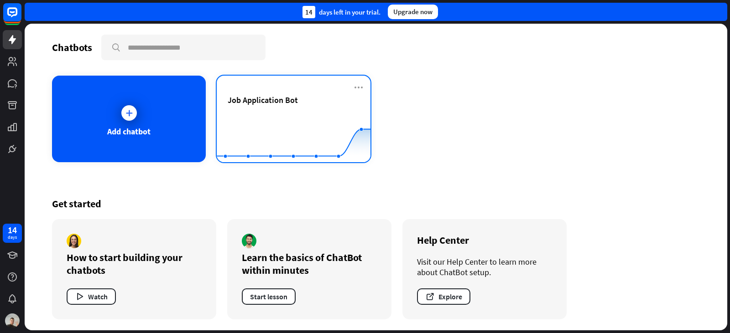
click at [352, 87] on div "Job Application Bot Created with Highcharts 10.1.0 0 2 4 6" at bounding box center [294, 119] width 154 height 87
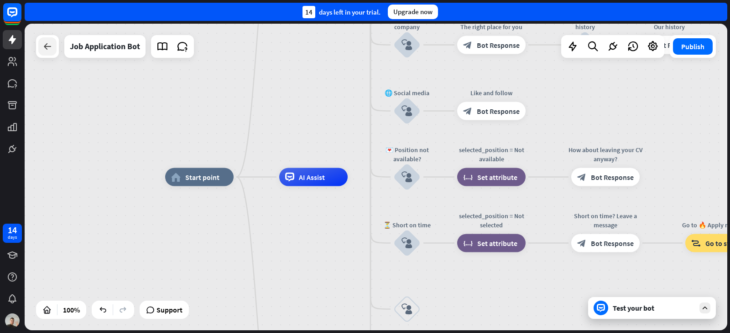
click at [45, 47] on icon at bounding box center [47, 46] width 11 height 11
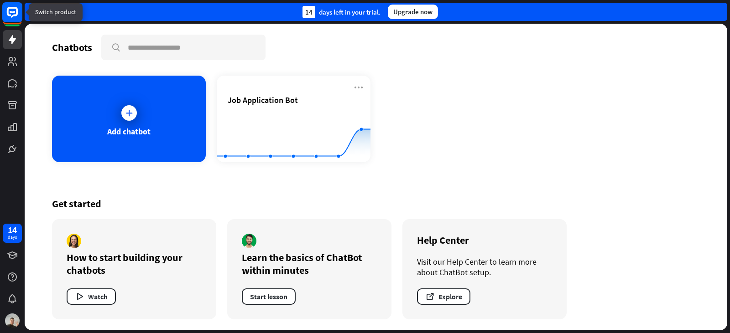
click at [14, 20] on rect at bounding box center [12, 12] width 20 height 20
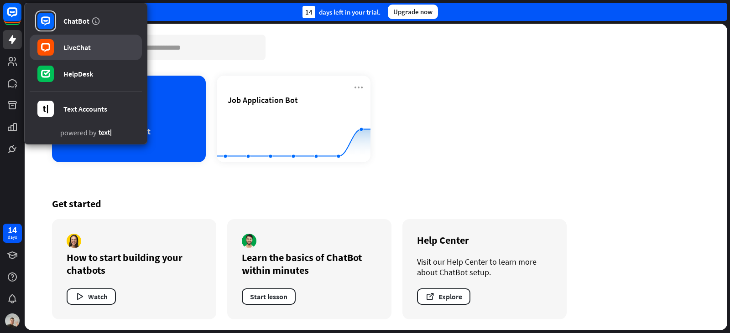
click at [95, 56] on link "LiveChat" at bounding box center [86, 48] width 112 height 26
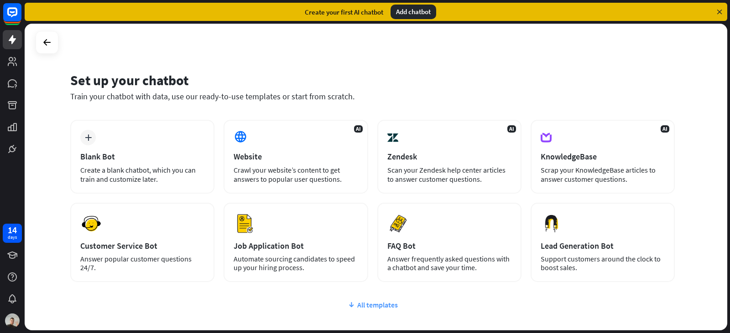
click at [393, 304] on div "All templates" at bounding box center [372, 304] width 604 height 9
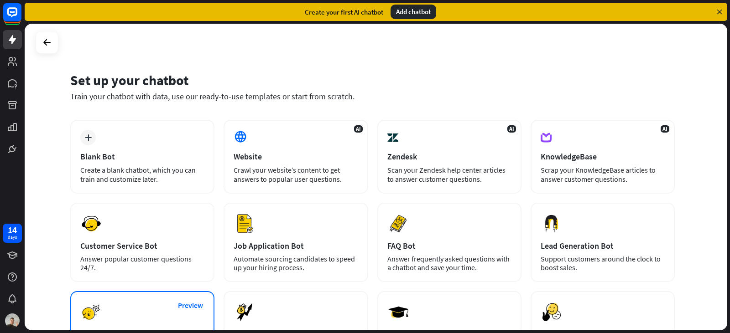
scroll to position [101, 0]
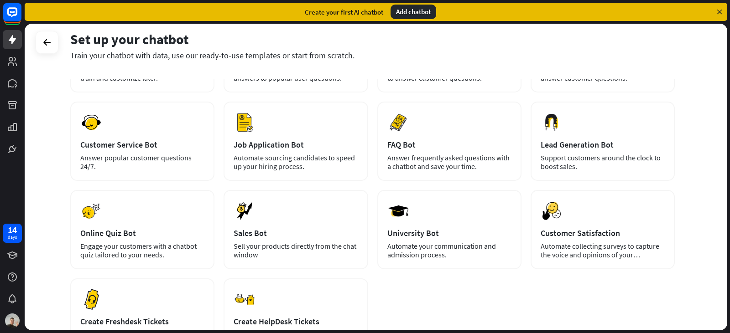
click at [322, 42] on div "Set up your chatbot" at bounding box center [372, 39] width 604 height 17
click at [38, 44] on div at bounding box center [46, 42] width 17 height 17
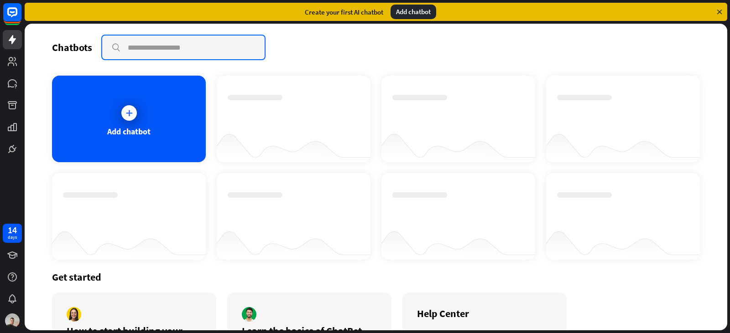
click at [160, 43] on input "text" at bounding box center [183, 48] width 162 height 24
type input "*"
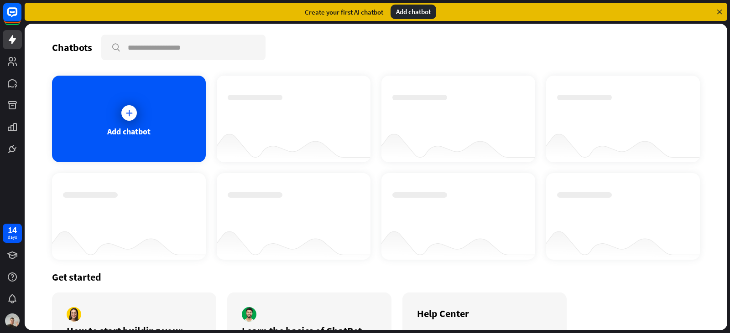
click at [217, 212] on div at bounding box center [294, 216] width 154 height 87
click at [220, 211] on div at bounding box center [294, 216] width 154 height 87
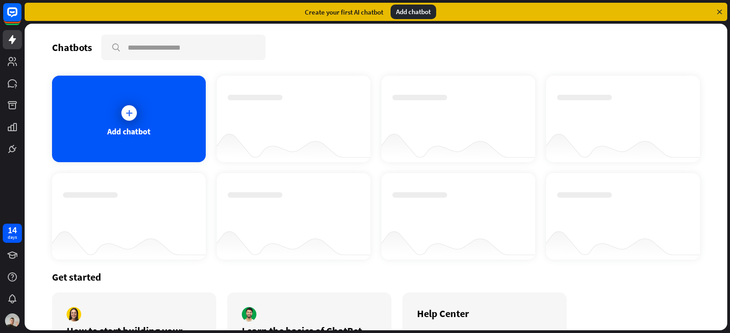
click at [221, 210] on div at bounding box center [294, 216] width 154 height 87
click at [234, 206] on div at bounding box center [294, 208] width 132 height 32
click at [235, 205] on div at bounding box center [294, 208] width 132 height 32
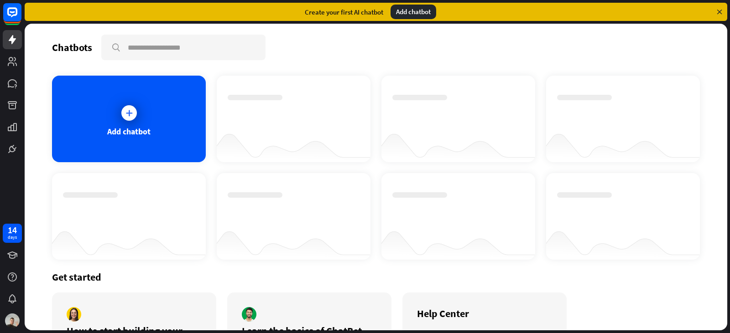
click at [235, 205] on div at bounding box center [294, 208] width 132 height 32
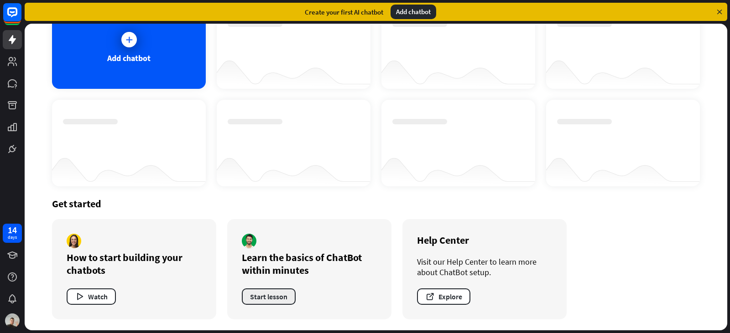
click at [247, 298] on button "Start lesson" at bounding box center [269, 297] width 54 height 16
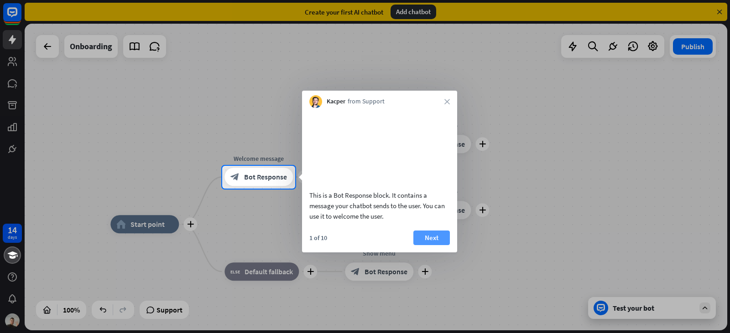
click at [436, 245] on button "Next" at bounding box center [431, 238] width 36 height 15
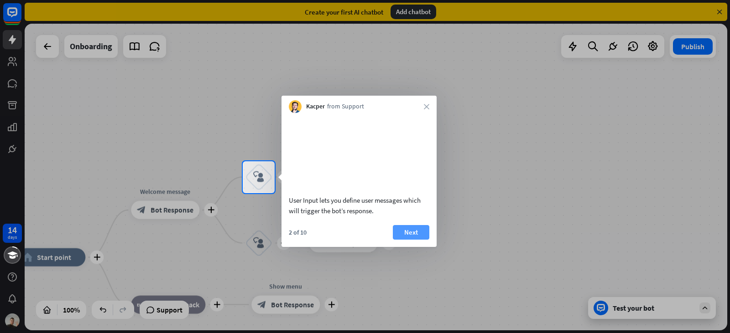
click at [406, 240] on button "Next" at bounding box center [411, 232] width 36 height 15
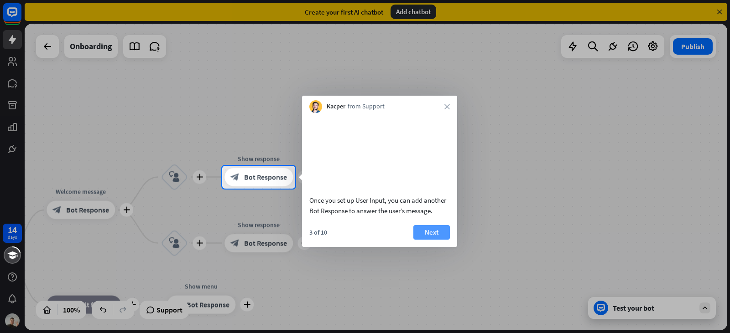
click at [427, 240] on button "Next" at bounding box center [431, 232] width 36 height 15
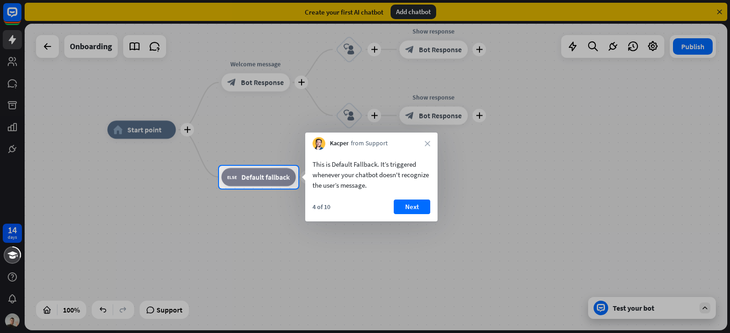
click at [412, 209] on button "Next" at bounding box center [411, 207] width 36 height 15
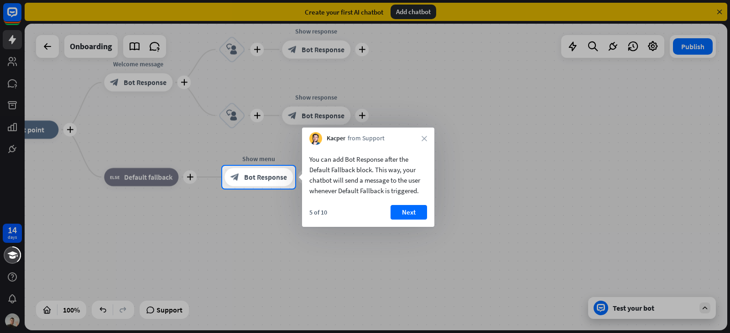
click at [430, 137] on div "Kacper from Support close" at bounding box center [368, 136] width 132 height 17
click at [424, 141] on icon "close" at bounding box center [423, 138] width 5 height 5
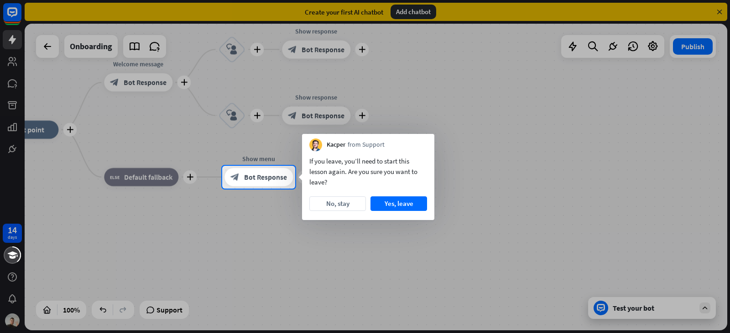
click at [392, 195] on div "If you leave, you’ll need to start this lesson again. Are you sure you want to …" at bounding box center [368, 185] width 132 height 69
click at [395, 201] on button "Yes, leave" at bounding box center [398, 204] width 57 height 15
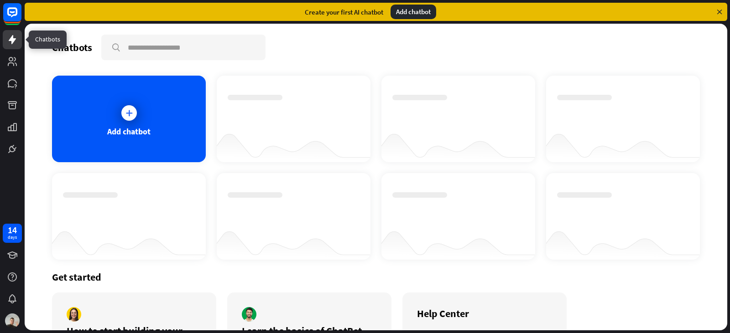
click at [6, 41] on link at bounding box center [12, 39] width 19 height 19
click at [414, 13] on div "Add chatbot" at bounding box center [413, 12] width 46 height 15
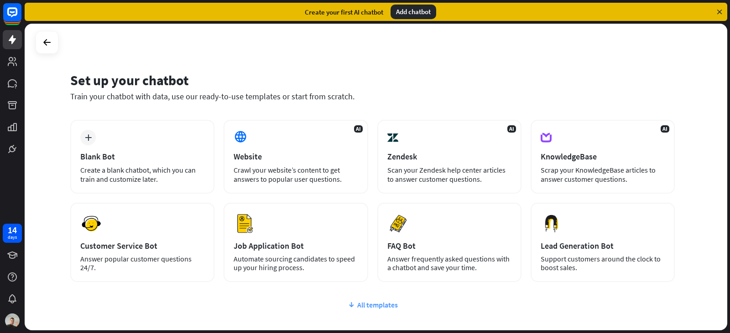
click at [355, 302] on div "All templates" at bounding box center [372, 304] width 604 height 9
click at [207, 59] on div "Set up your chatbot Train your chatbot with data, use our ready-to-use template…" at bounding box center [376, 177] width 702 height 307
click at [409, 18] on div "Add chatbot" at bounding box center [413, 12] width 46 height 15
